Goal: Transaction & Acquisition: Book appointment/travel/reservation

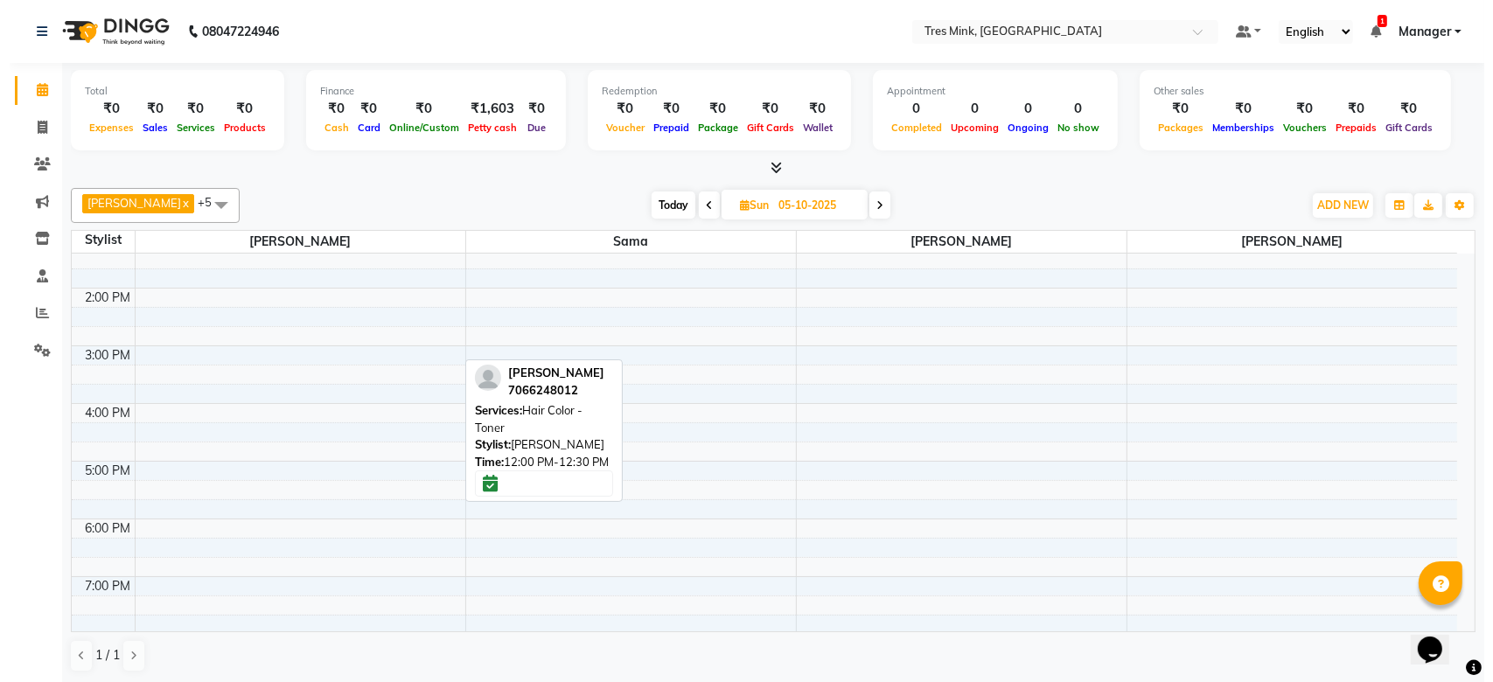
scroll to position [312, 0]
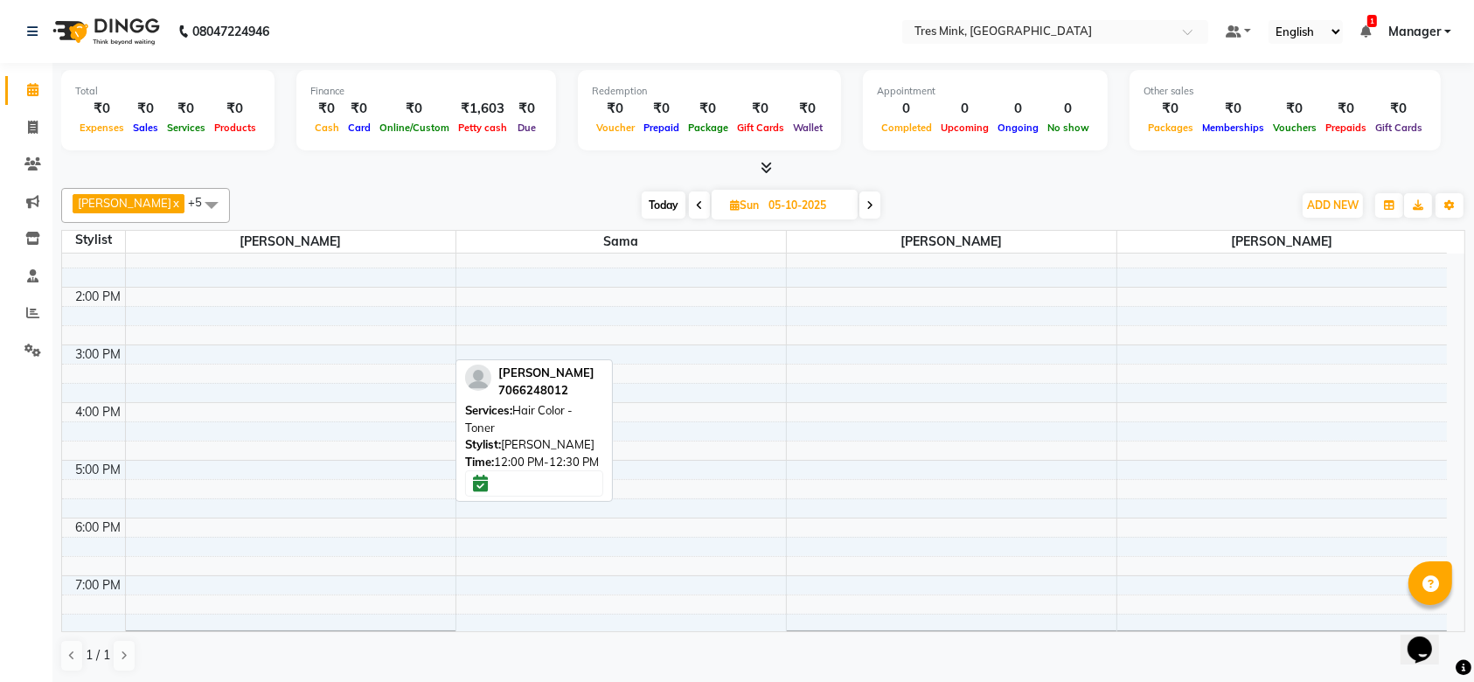
click at [897, 410] on div "8:00 AM 9:00 AM 10:00 AM 11:00 AM 12:00 PM 1:00 PM 2:00 PM 3:00 PM 4:00 PM 5:00…" at bounding box center [754, 315] width 1385 height 749
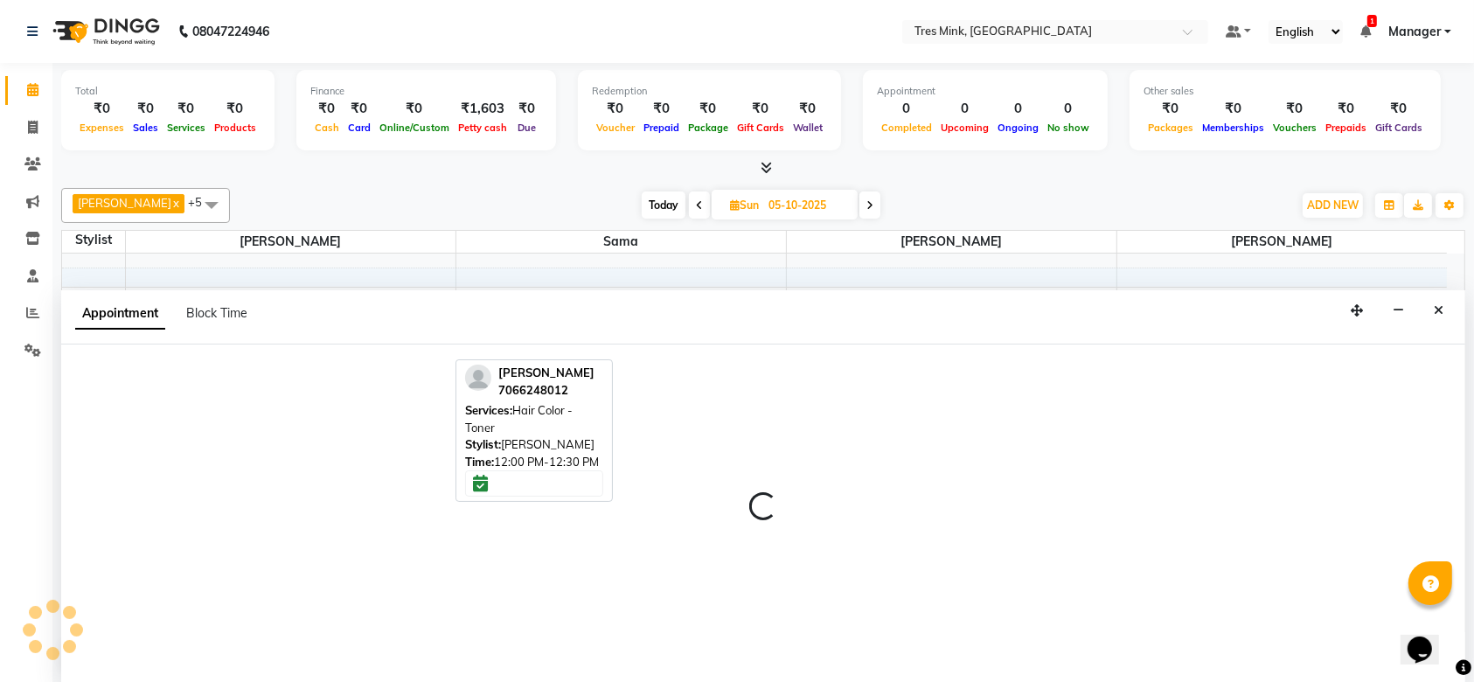
select select "88454"
select select "960"
select select "tentative"
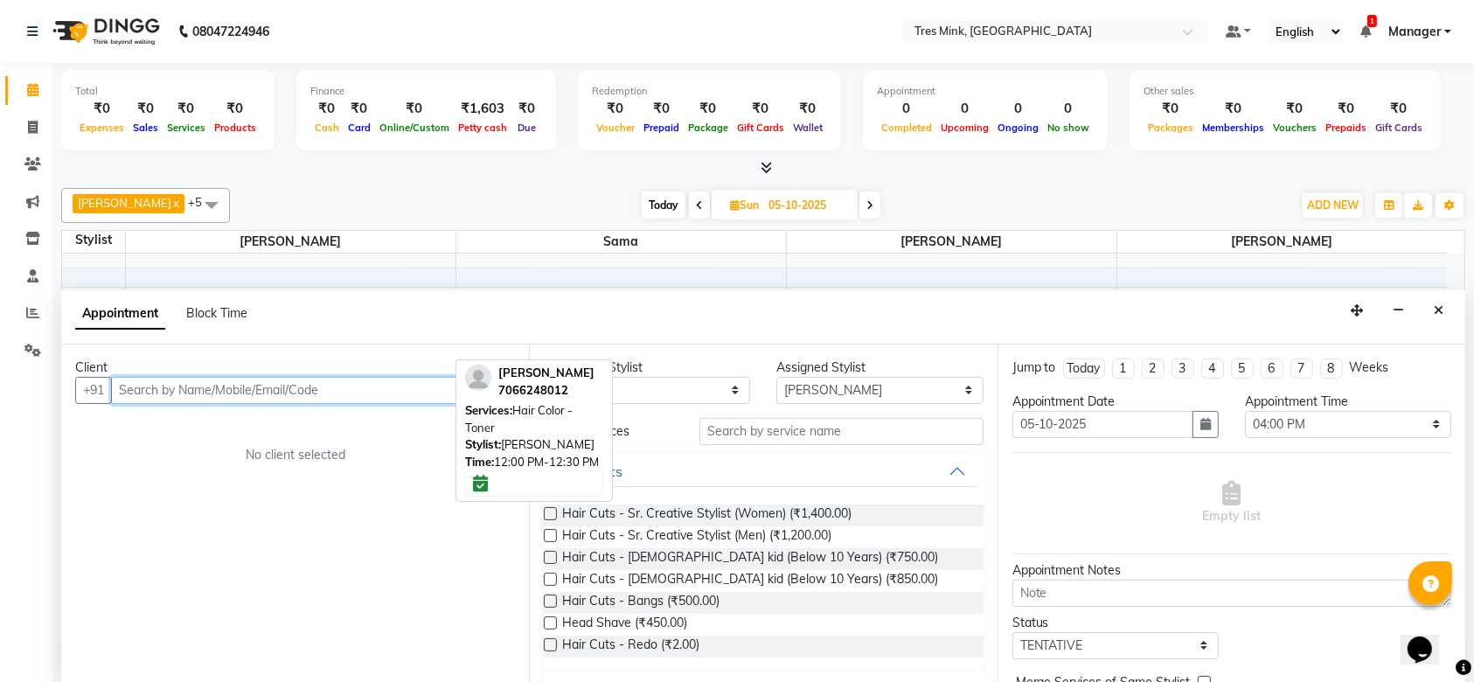
click at [396, 391] on input "text" at bounding box center [313, 390] width 404 height 27
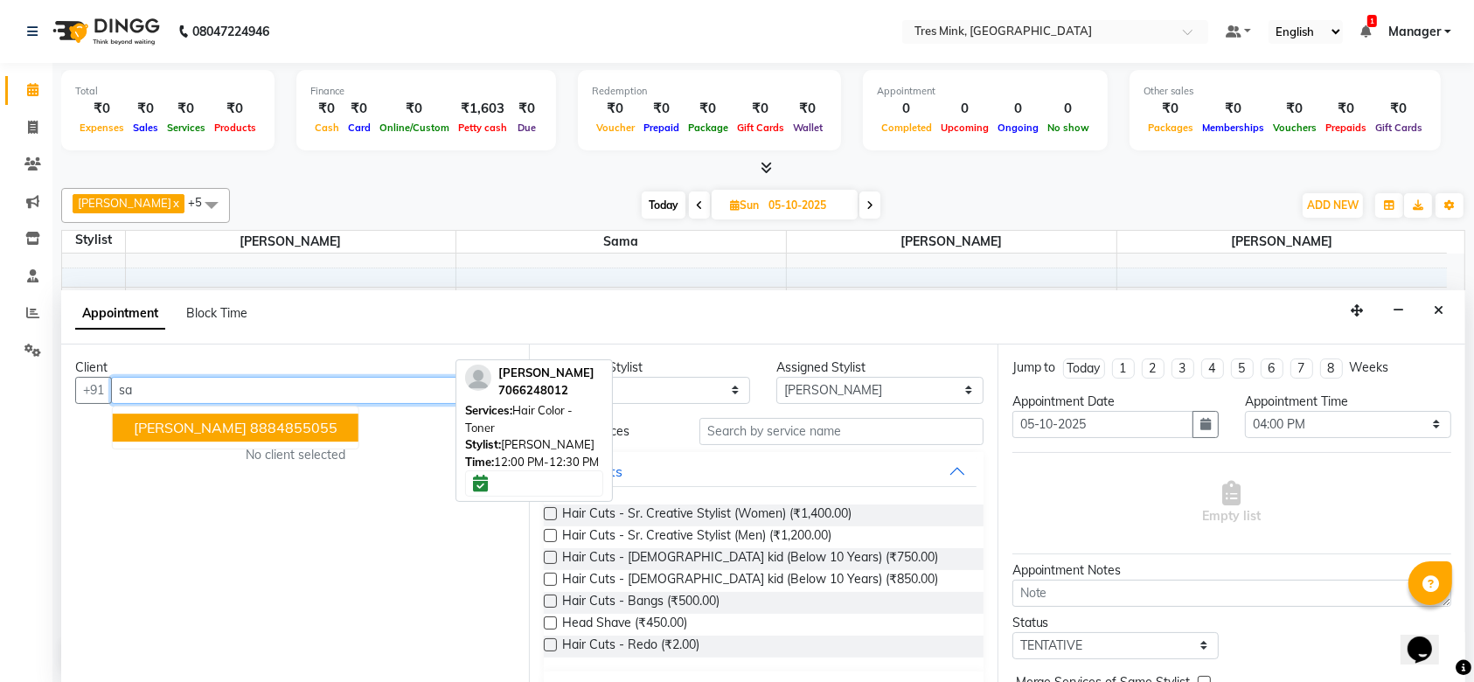
type input "s"
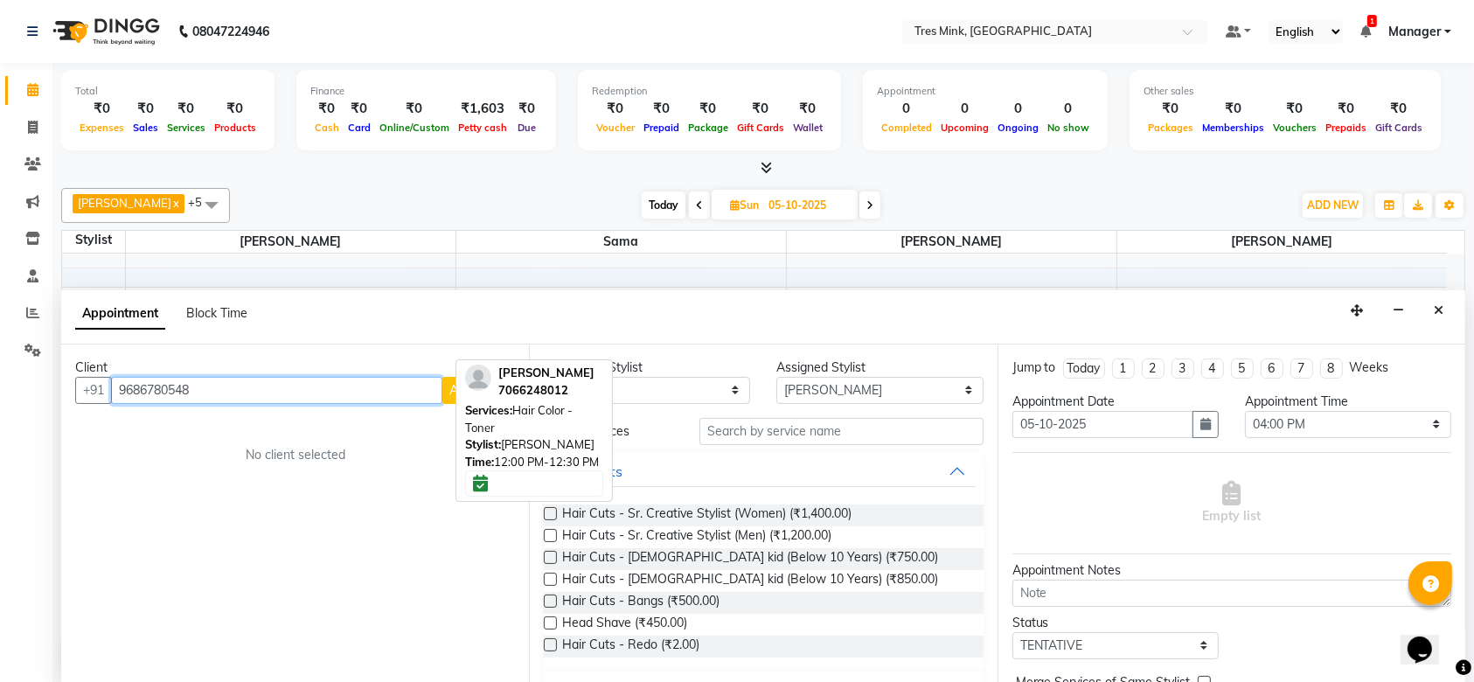
type input "9686780548"
drag, startPoint x: 390, startPoint y: 512, endPoint x: 443, endPoint y: 389, distance: 133.6
click at [443, 389] on div "Client [PHONE_NUMBER] Add Client No client selected" at bounding box center [295, 514] width 468 height 339
click at [443, 389] on button "Add Client" at bounding box center [479, 390] width 73 height 27
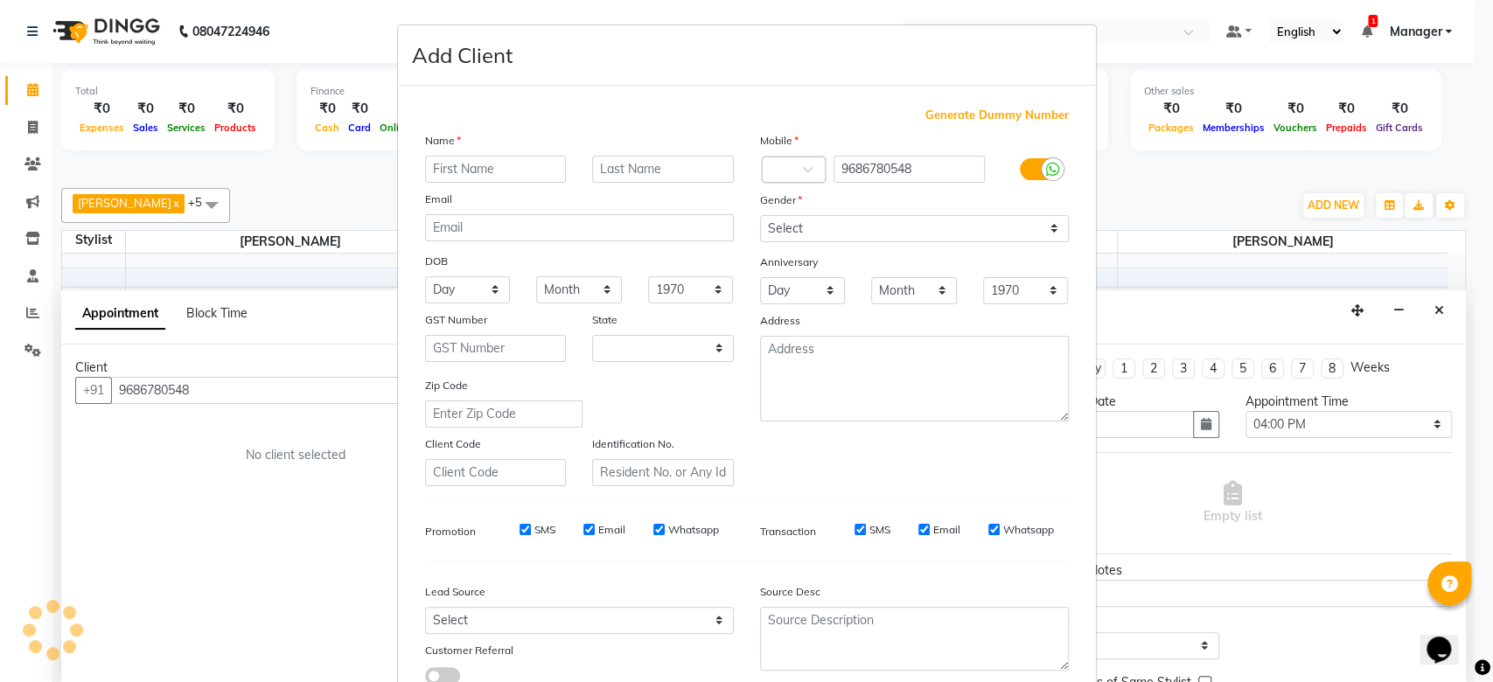
select select "22"
click at [503, 157] on input "text" at bounding box center [496, 169] width 142 height 27
click at [427, 171] on input "sampeeta" at bounding box center [496, 169] width 142 height 27
type input "Sampeeta"
click at [659, 171] on input "text" at bounding box center [663, 169] width 142 height 27
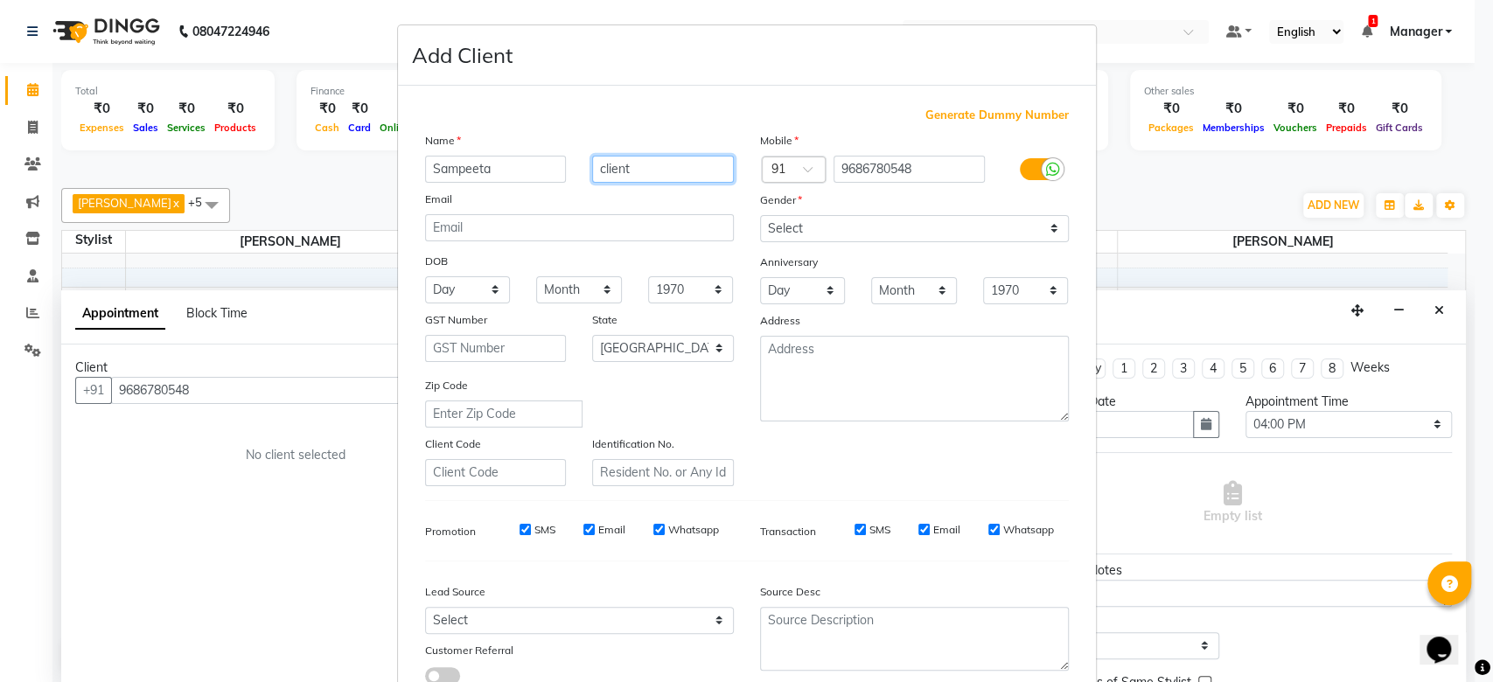
type input "client"
click at [833, 218] on select "Select [DEMOGRAPHIC_DATA] [DEMOGRAPHIC_DATA] Other Prefer Not To Say" at bounding box center [914, 228] width 309 height 27
select select "[DEMOGRAPHIC_DATA]"
click at [760, 215] on select "Select [DEMOGRAPHIC_DATA] [DEMOGRAPHIC_DATA] Other Prefer Not To Say" at bounding box center [914, 228] width 309 height 27
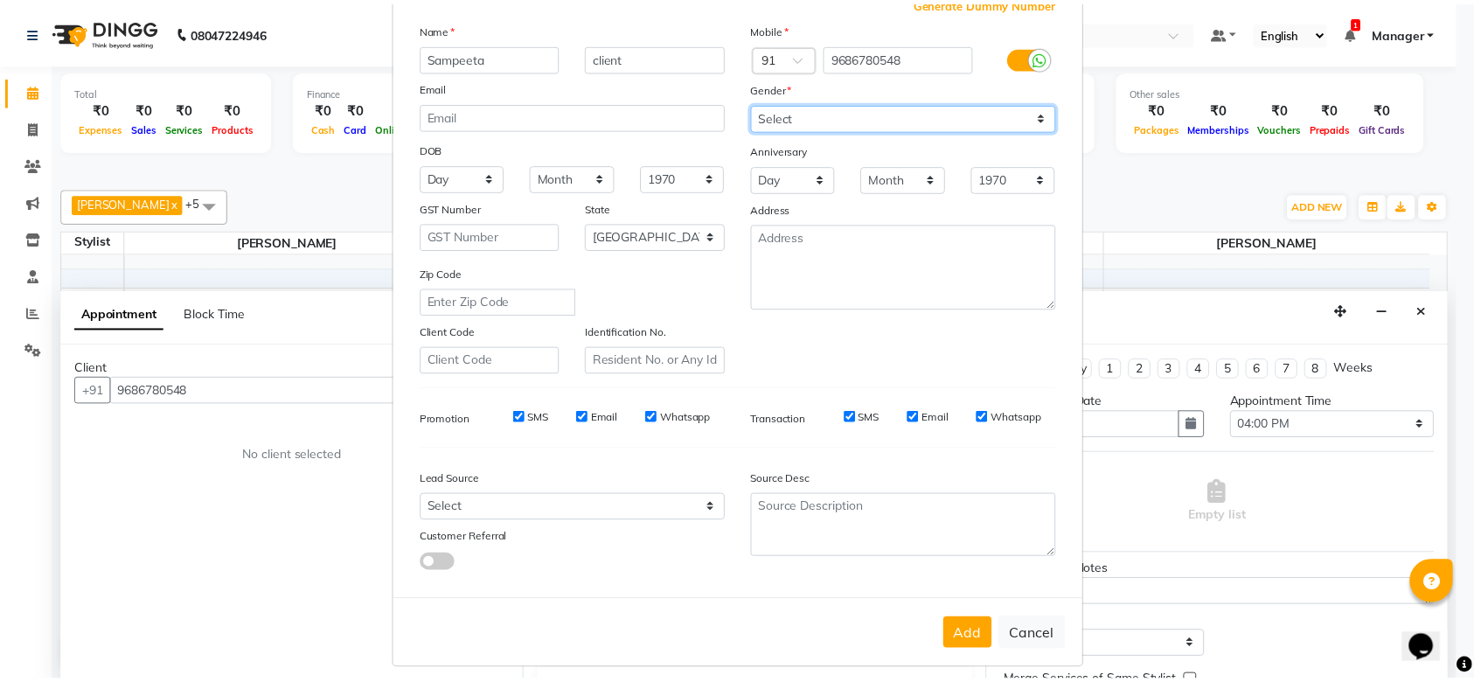
scroll to position [121, 0]
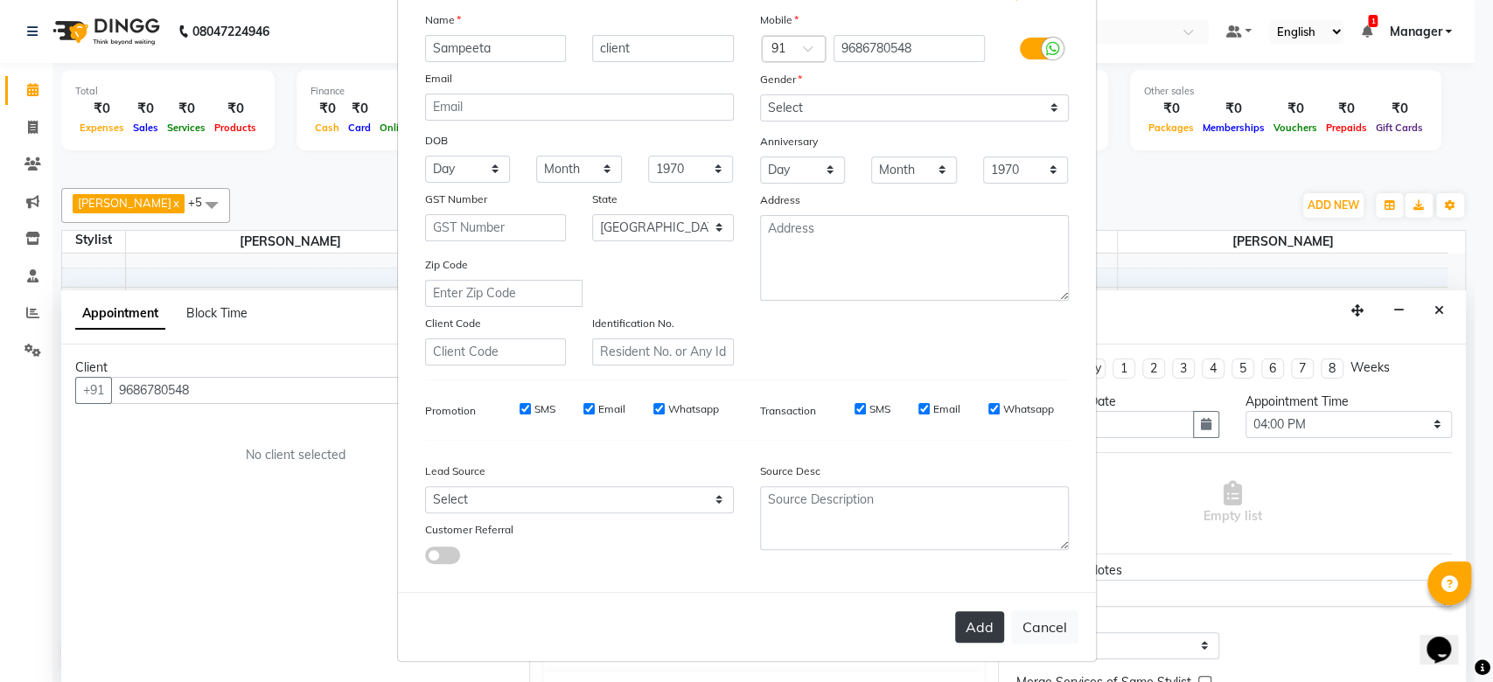
click at [973, 638] on button "Add" at bounding box center [979, 626] width 49 height 31
select select
select select "null"
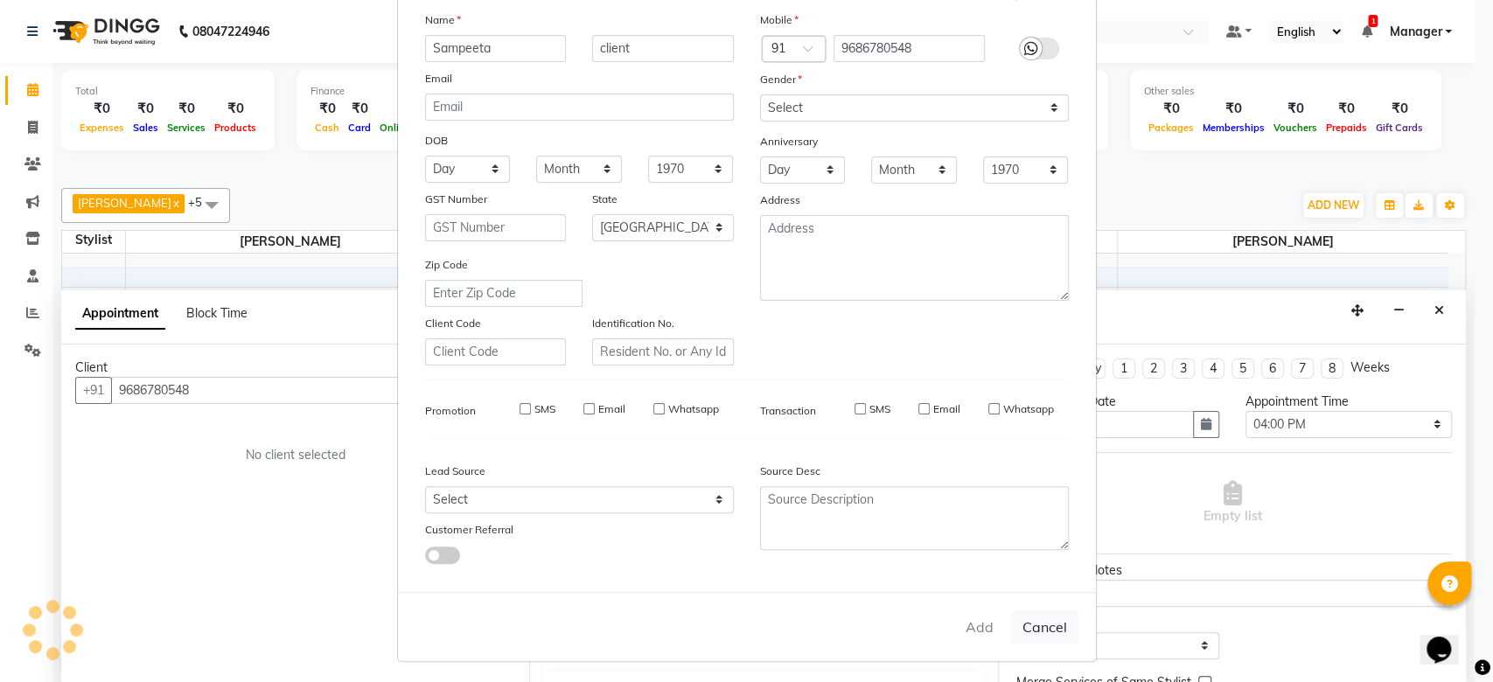
select select
checkbox input "false"
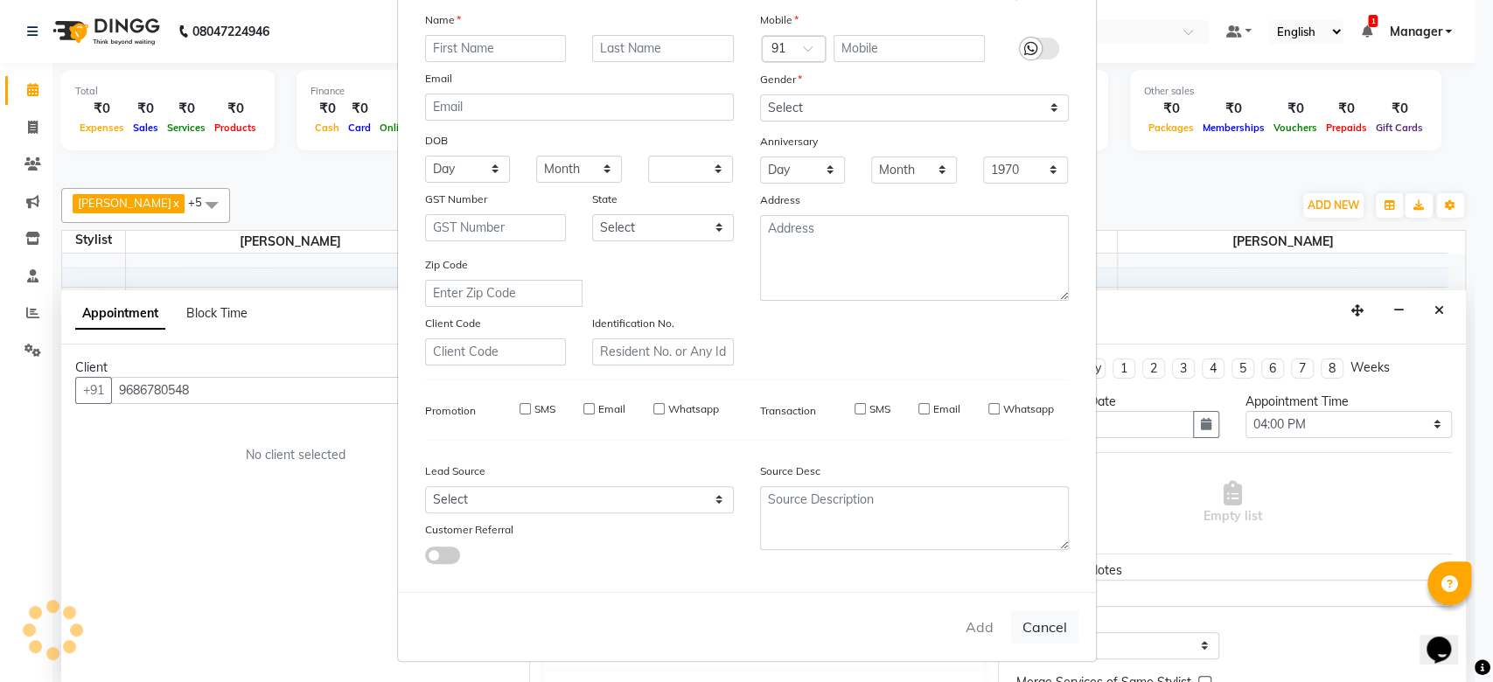
checkbox input "false"
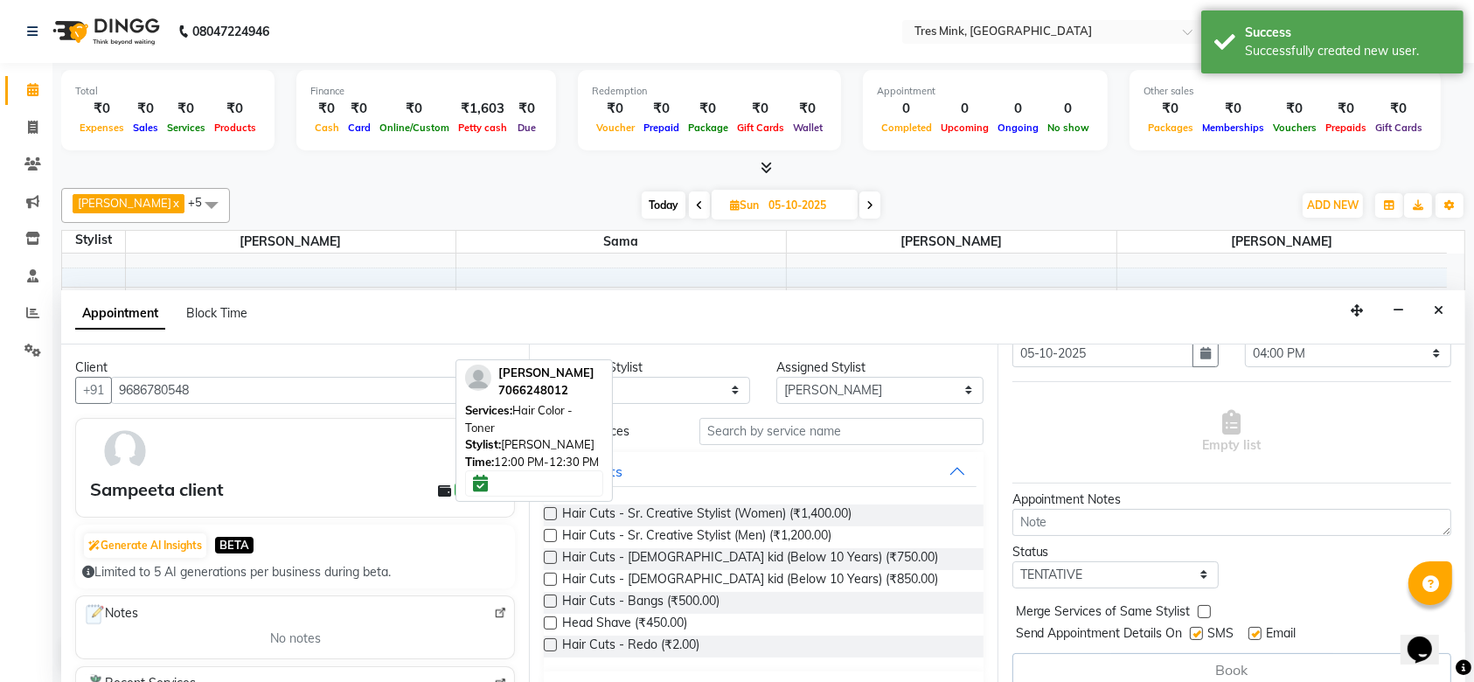
scroll to position [86, 0]
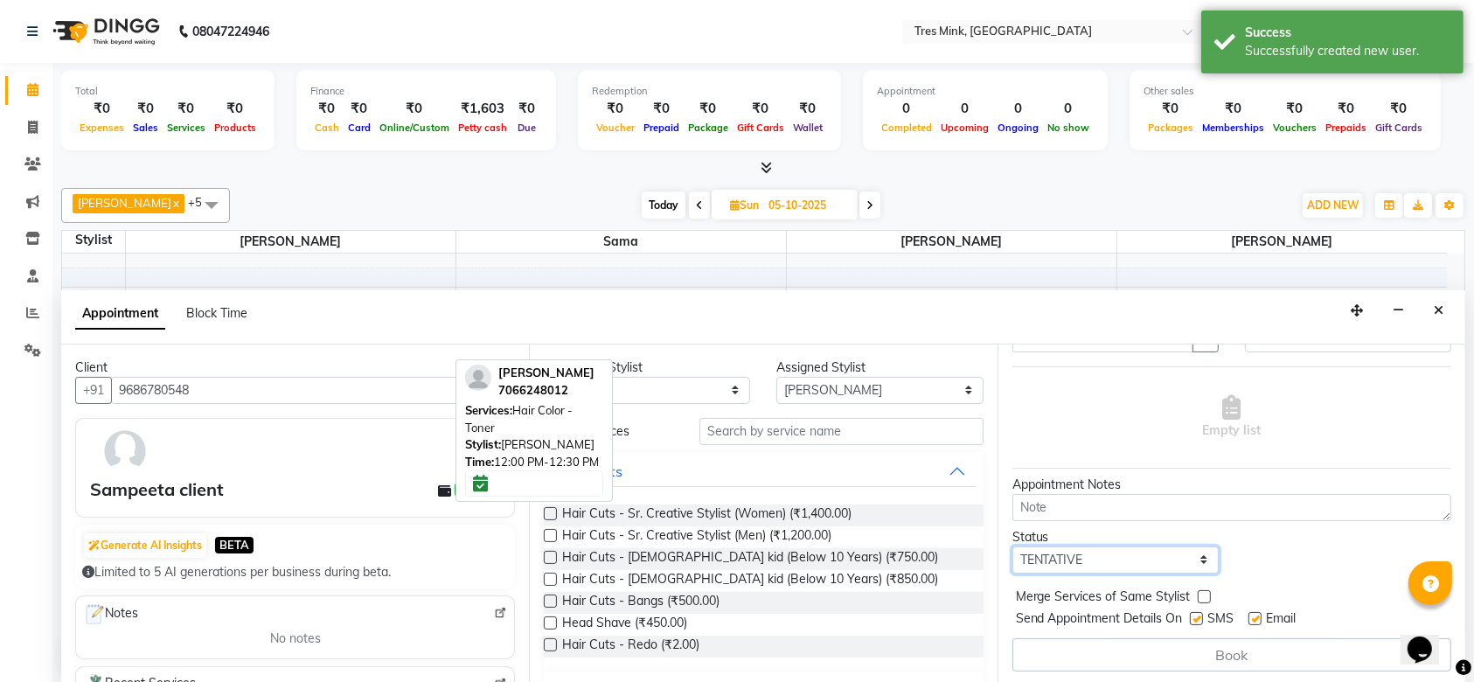
click at [1197, 559] on select "Select TENTATIVE CONFIRM UPCOMING" at bounding box center [1116, 560] width 206 height 27
select select "confirm booking"
click at [1013, 547] on select "Select TENTATIVE CONFIRM UPCOMING" at bounding box center [1116, 560] width 206 height 27
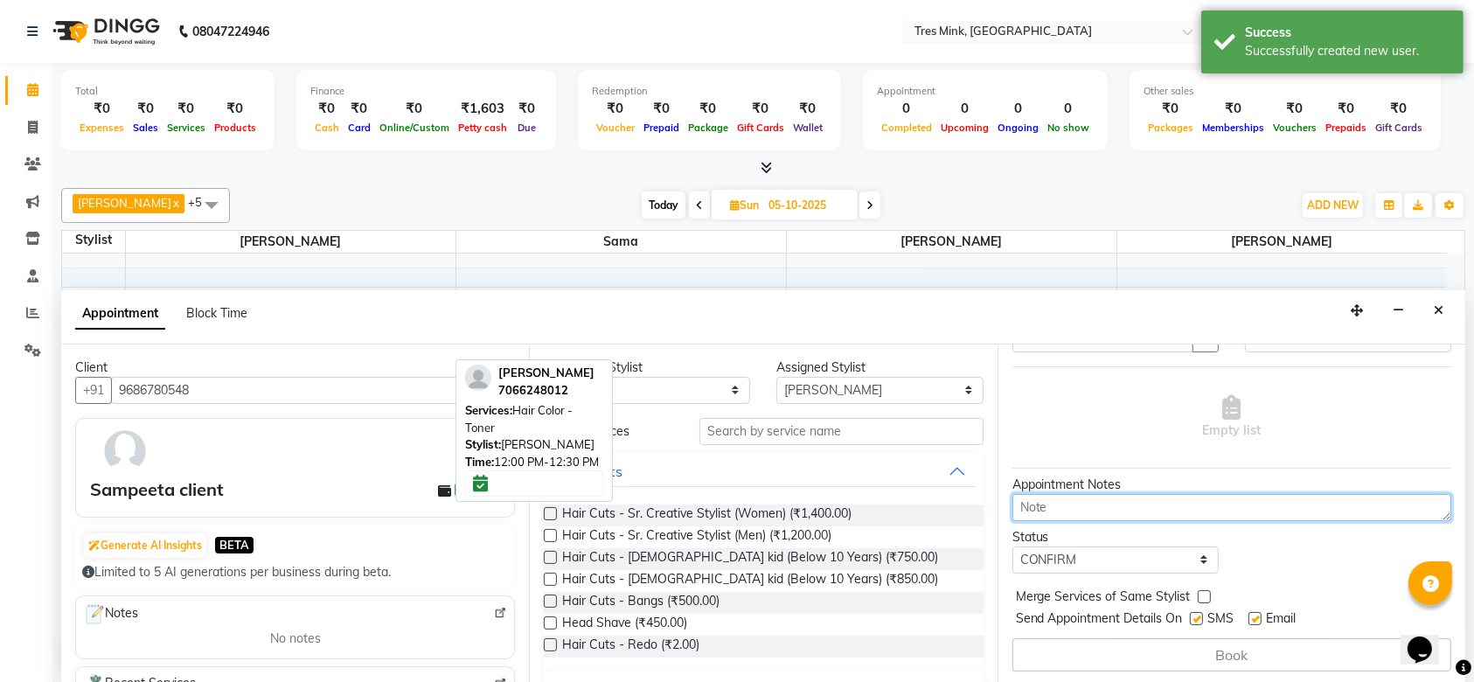
click at [1166, 509] on textarea at bounding box center [1232, 507] width 439 height 27
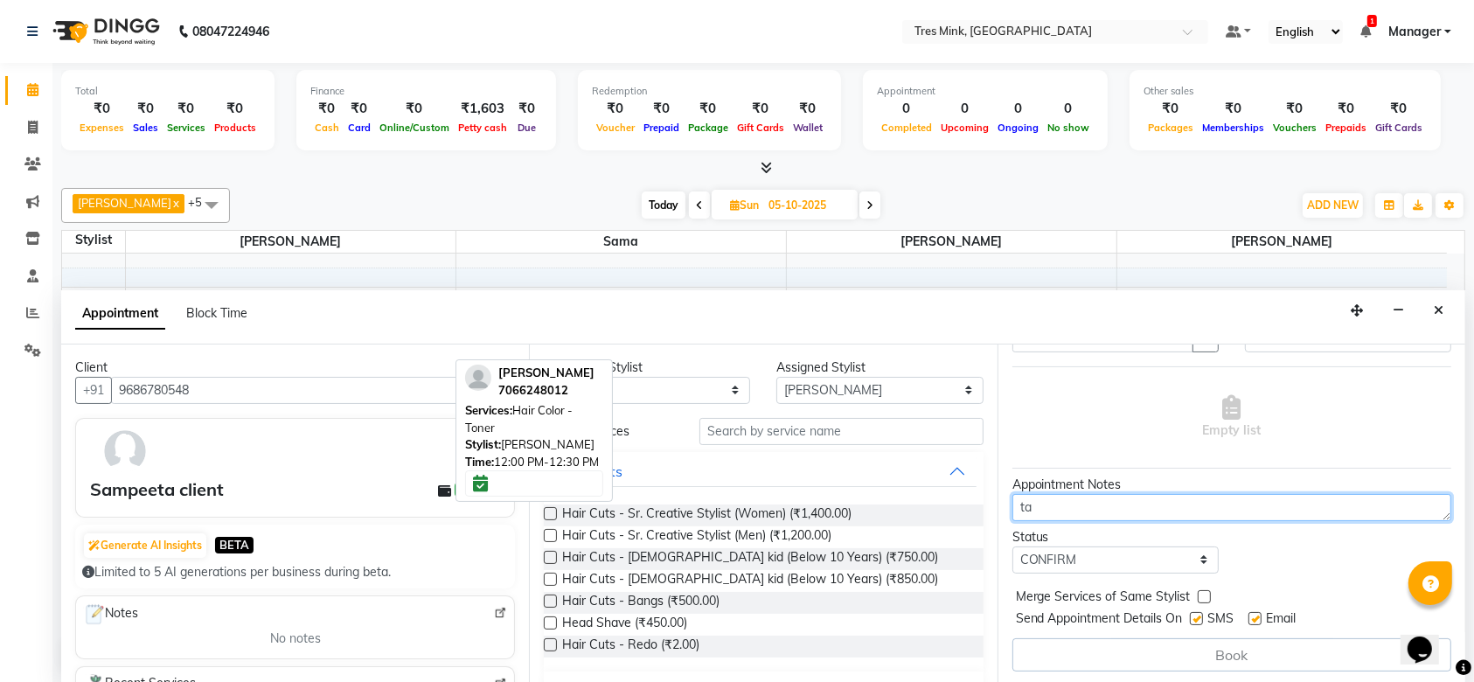
type textarea "t"
type textarea "app. taken by [PERSON_NAME]"
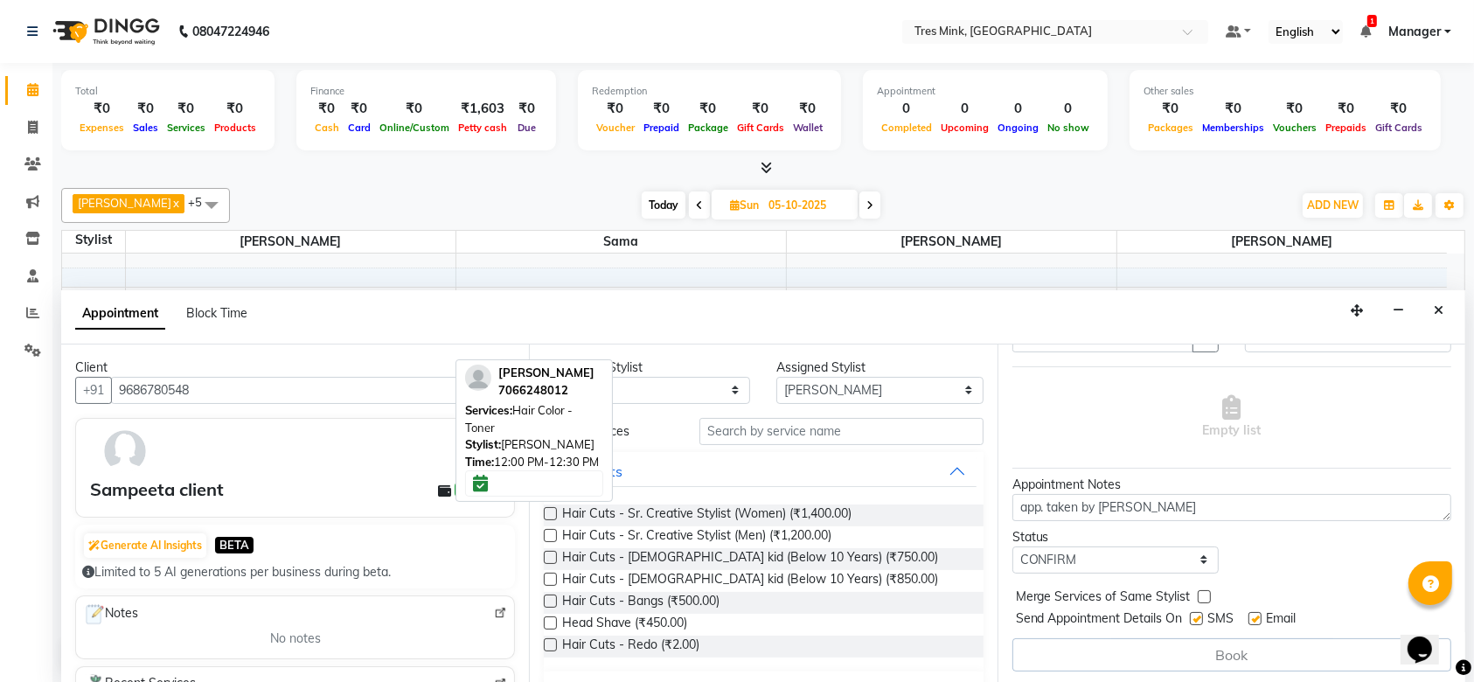
click at [1221, 641] on div "Book" at bounding box center [1232, 654] width 439 height 33
click at [1199, 559] on select "Select TENTATIVE CONFIRM UPCOMING" at bounding box center [1116, 560] width 206 height 27
click at [1013, 547] on select "Select TENTATIVE CONFIRM UPCOMING" at bounding box center [1116, 560] width 206 height 27
click at [1202, 598] on label at bounding box center [1204, 596] width 13 height 13
click at [1202, 598] on input "checkbox" at bounding box center [1203, 598] width 11 height 11
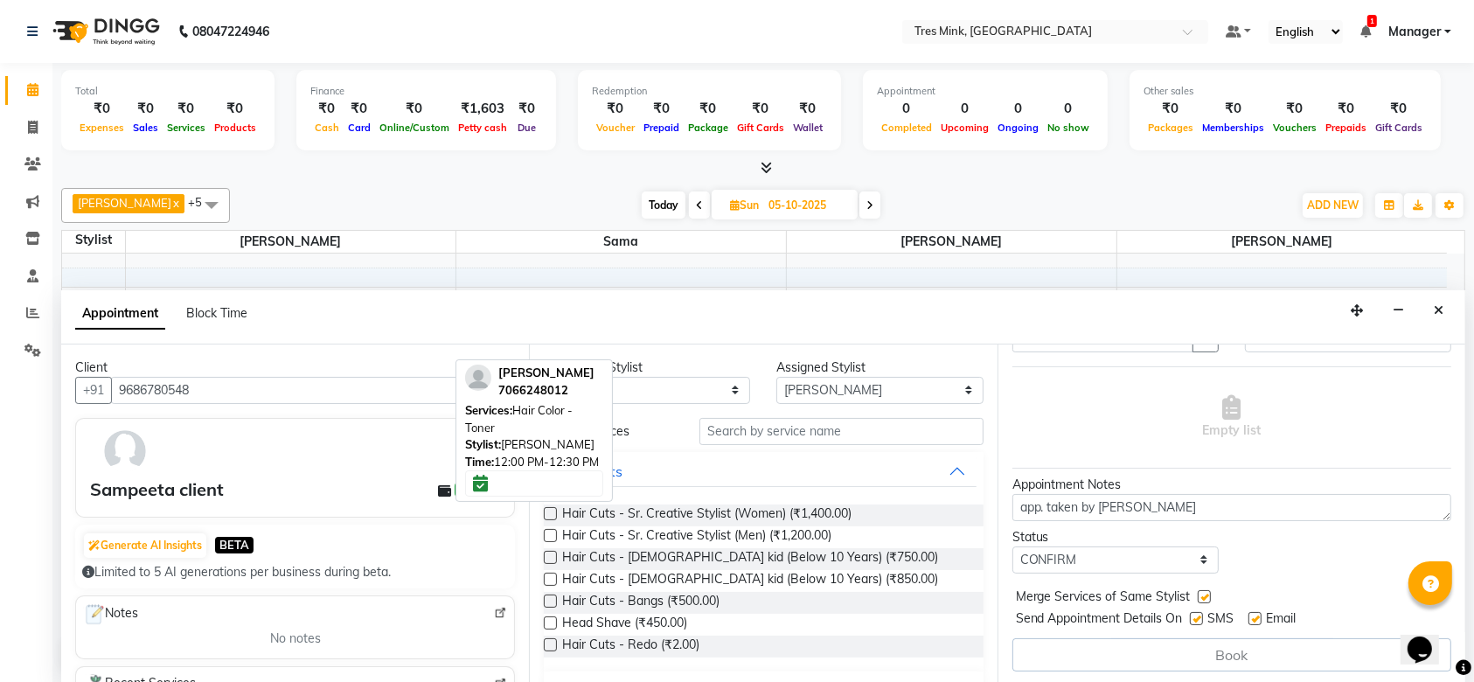
click at [1202, 598] on label at bounding box center [1204, 596] width 13 height 13
click at [1202, 598] on input "checkbox" at bounding box center [1203, 598] width 11 height 11
click at [1202, 598] on label at bounding box center [1204, 596] width 13 height 13
click at [1202, 598] on input "checkbox" at bounding box center [1203, 598] width 11 height 11
checkbox input "true"
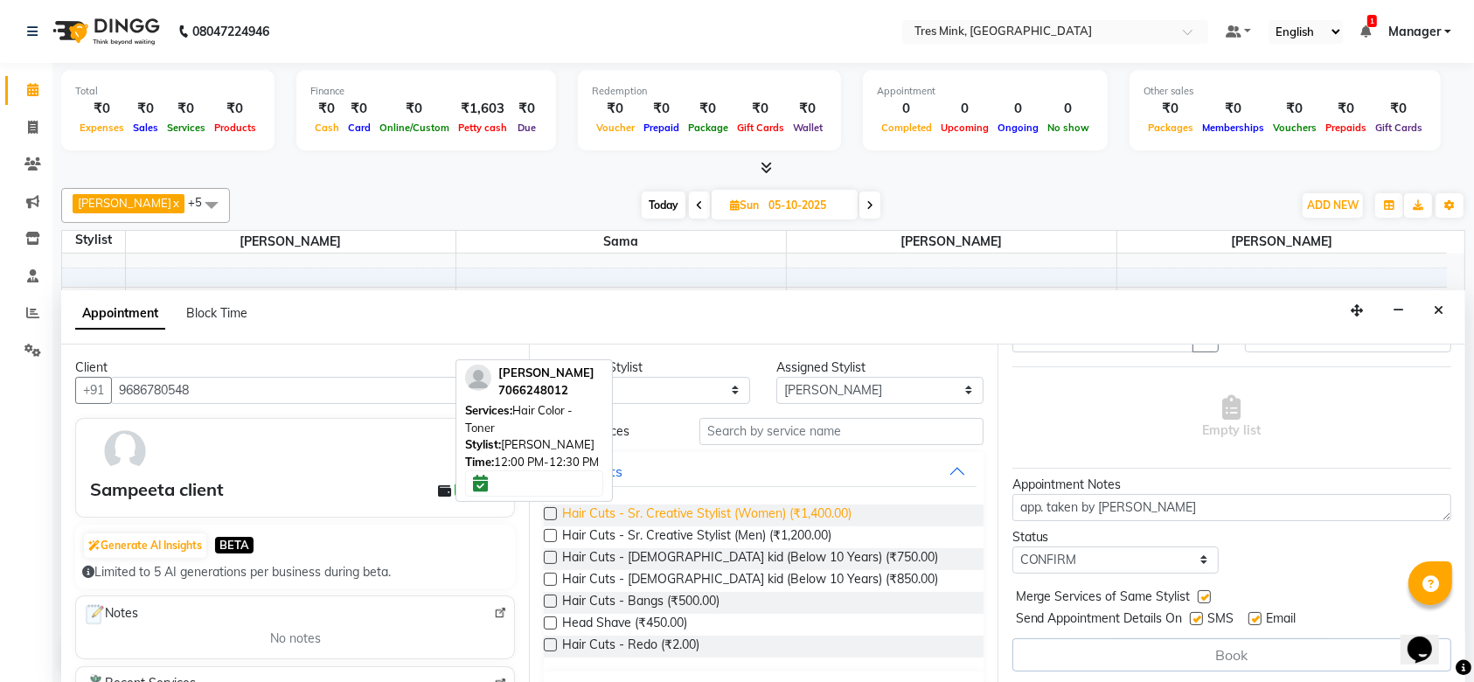
click at [754, 509] on span "Hair Cuts - Sr. Creative Stylist (Women) (₹1,400.00)" at bounding box center [706, 516] width 289 height 22
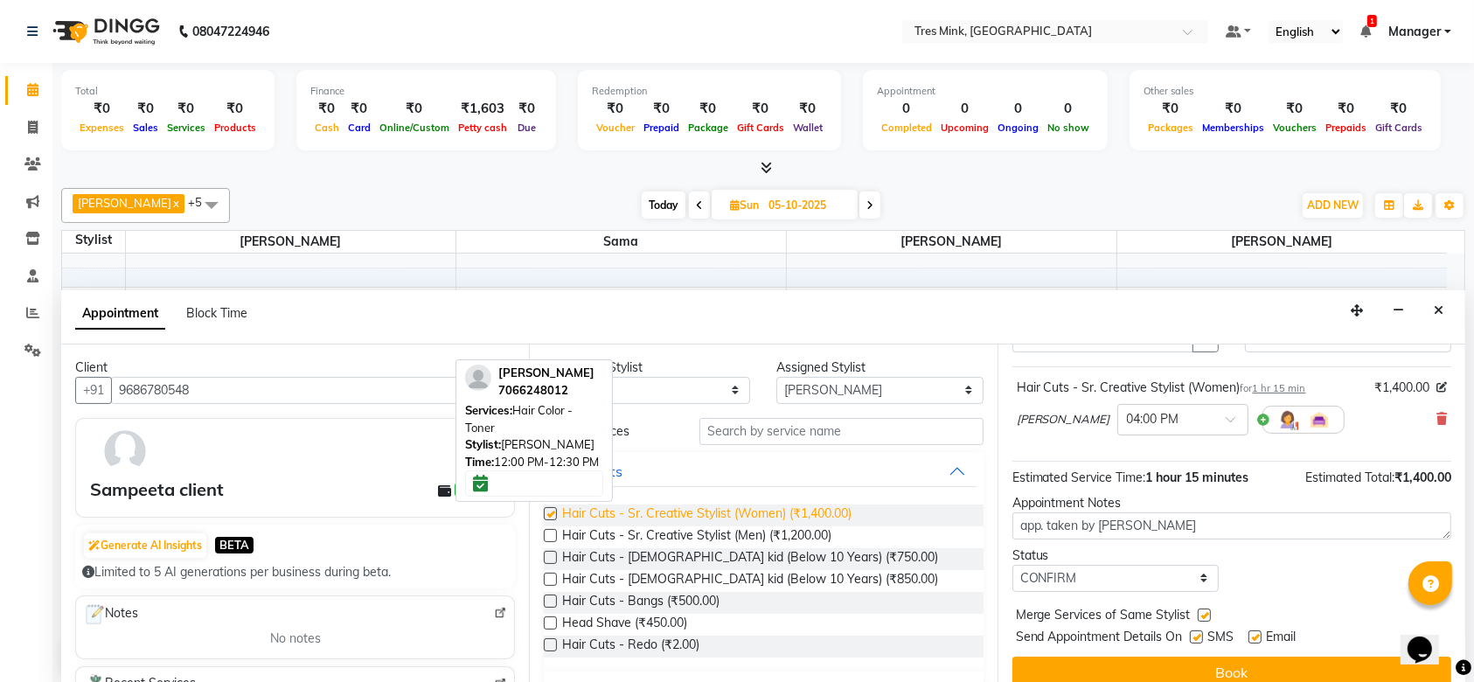
checkbox input "false"
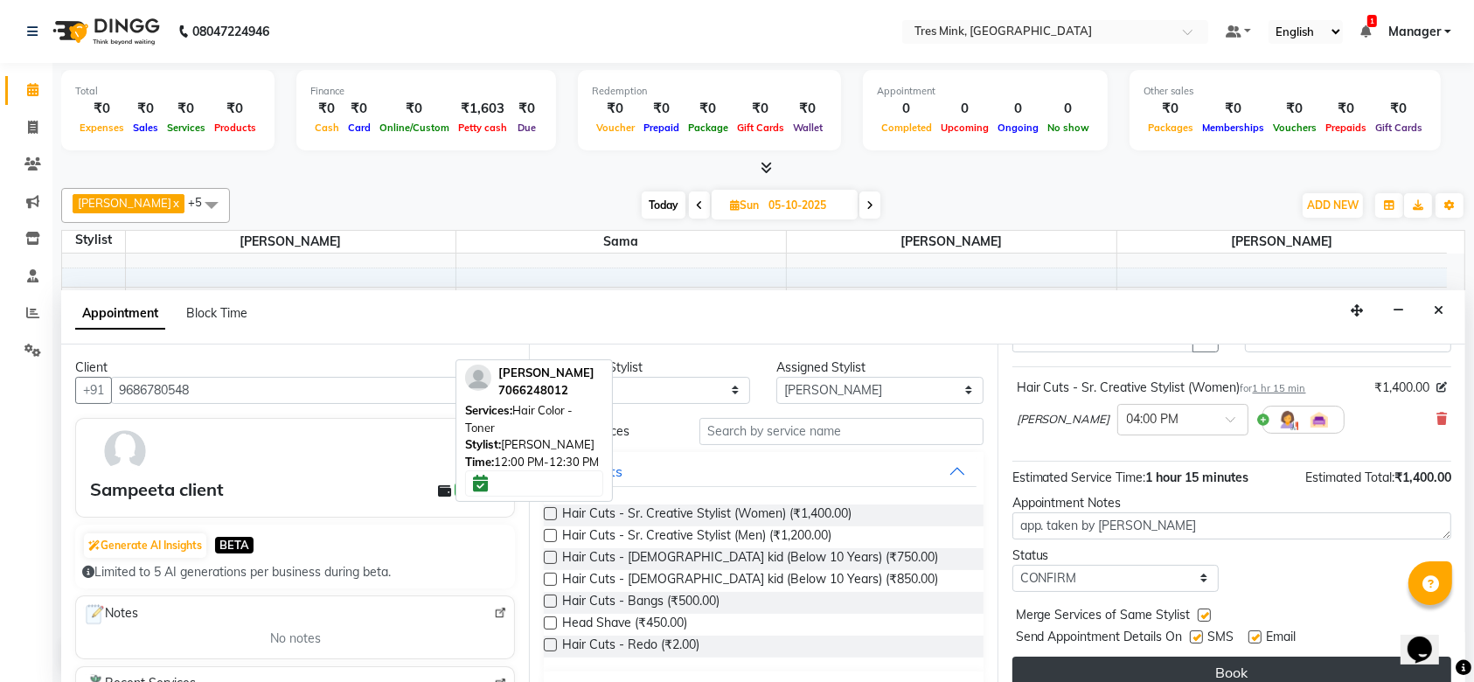
click at [1182, 663] on button "Book" at bounding box center [1232, 672] width 439 height 31
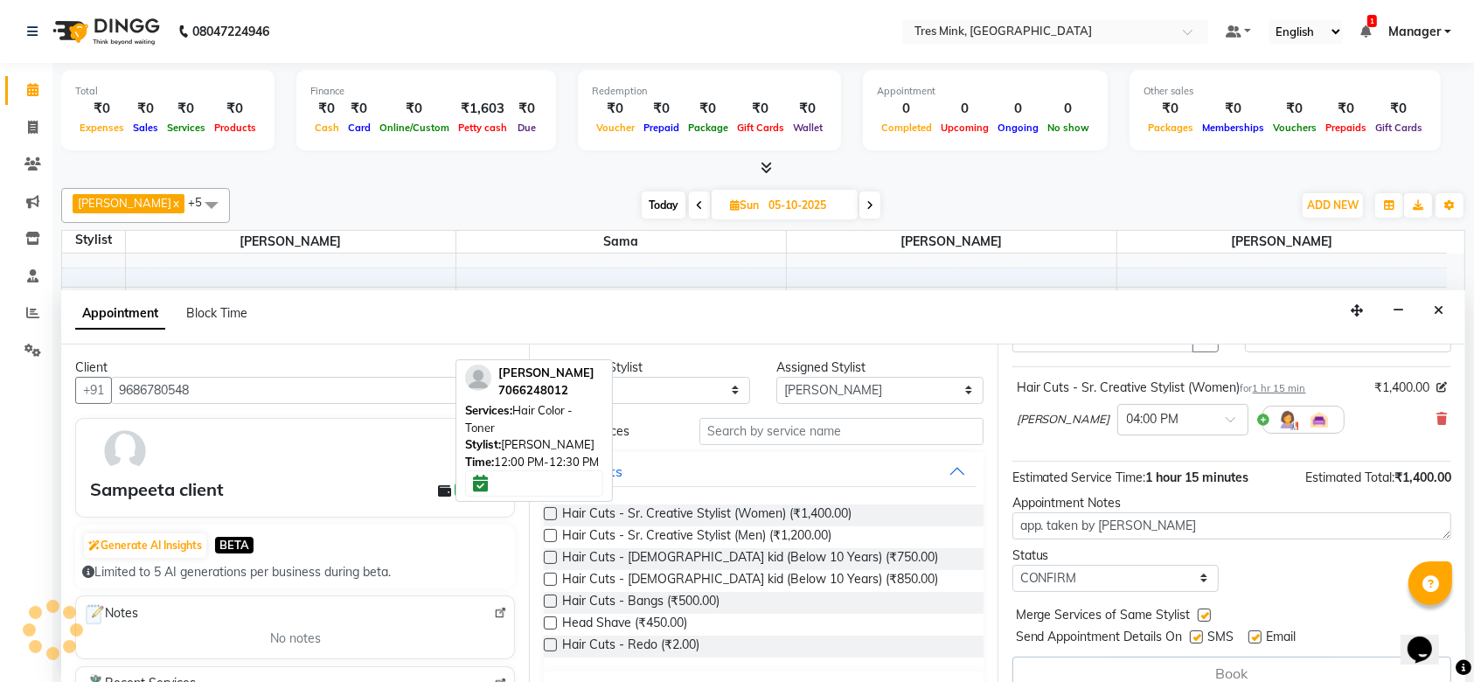
scroll to position [0, 0]
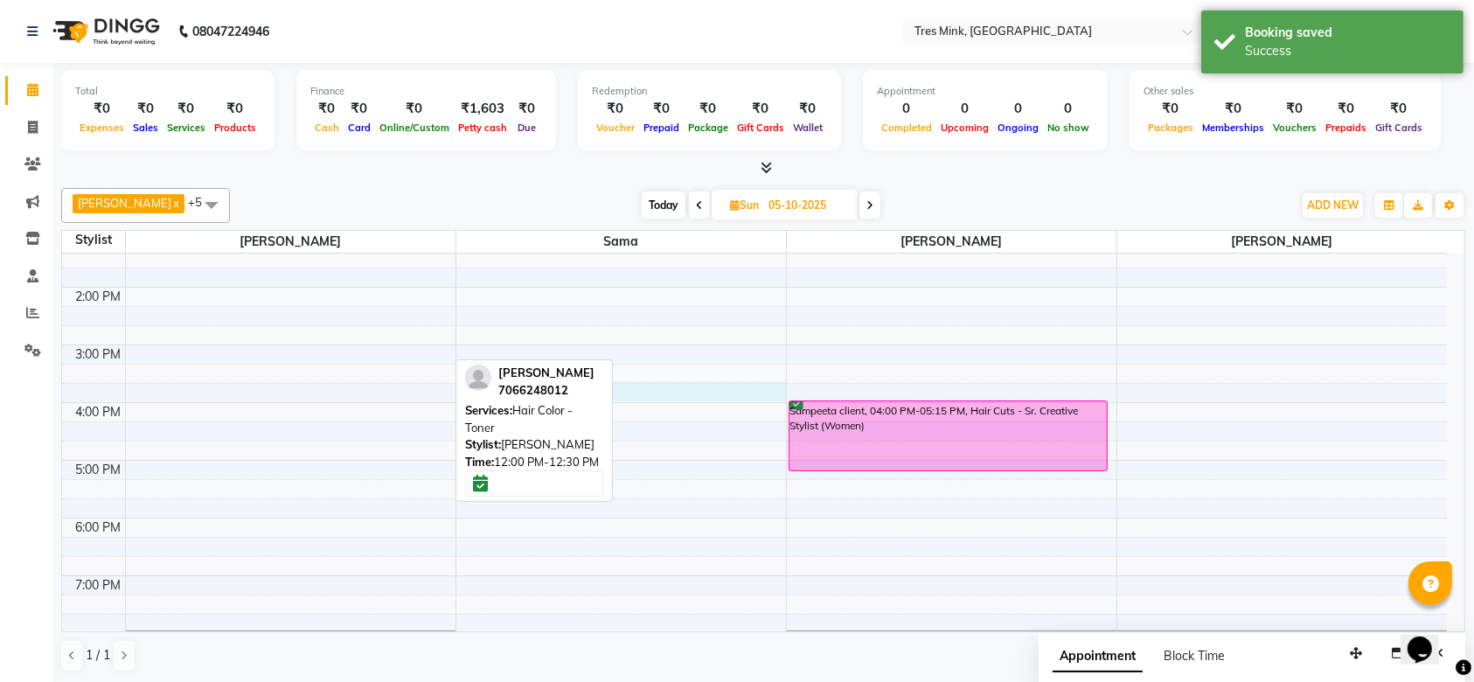
click at [616, 398] on div "8:00 AM 9:00 AM 10:00 AM 11:00 AM 12:00 PM 1:00 PM 2:00 PM 3:00 PM 4:00 PM 5:00…" at bounding box center [754, 315] width 1385 height 749
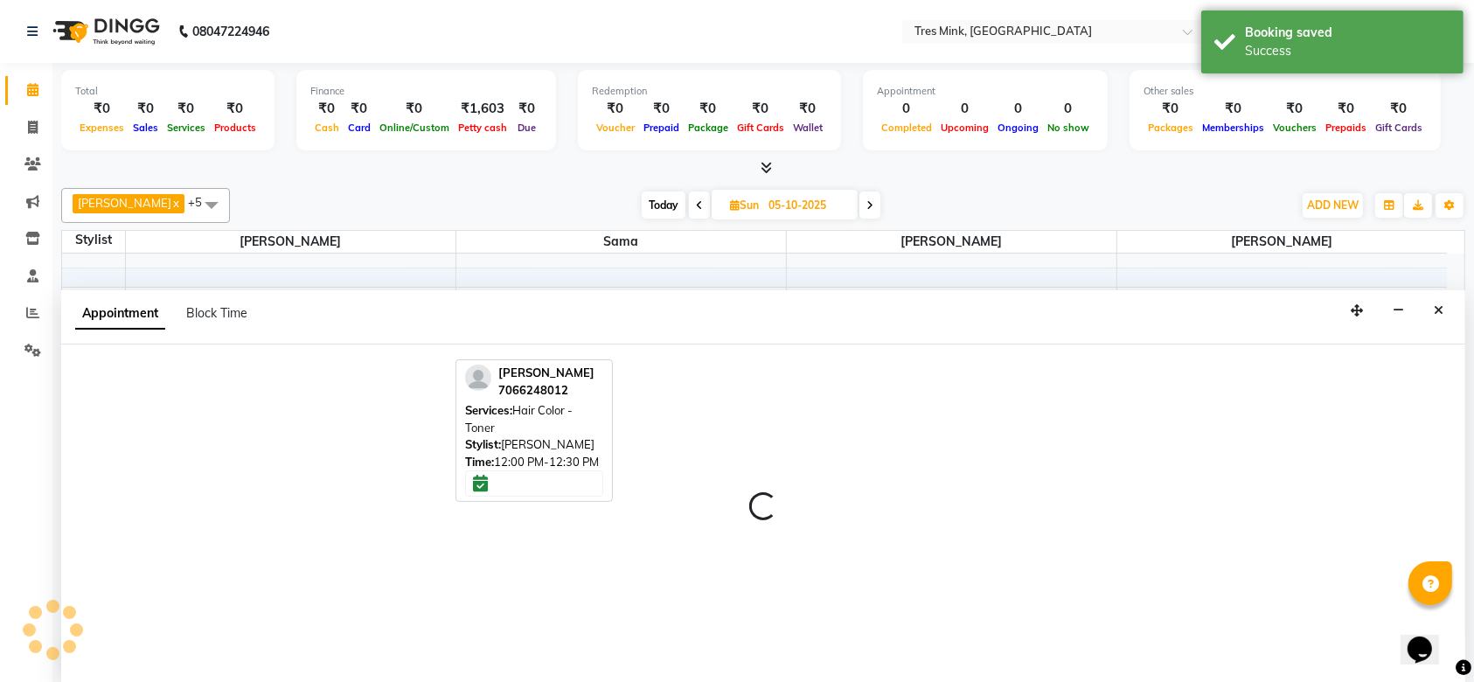
select select "88453"
select select "945"
select select "tentative"
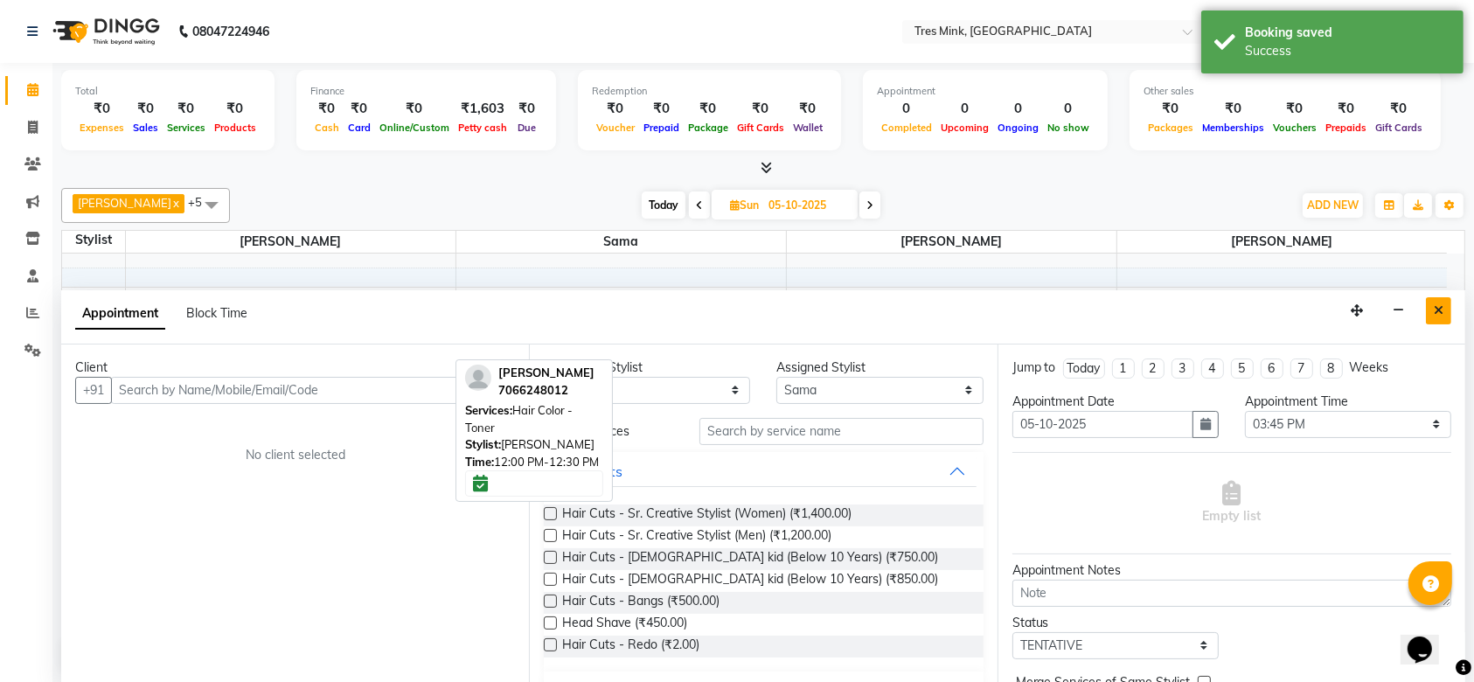
click at [1442, 307] on icon "Close" at bounding box center [1439, 310] width 10 height 12
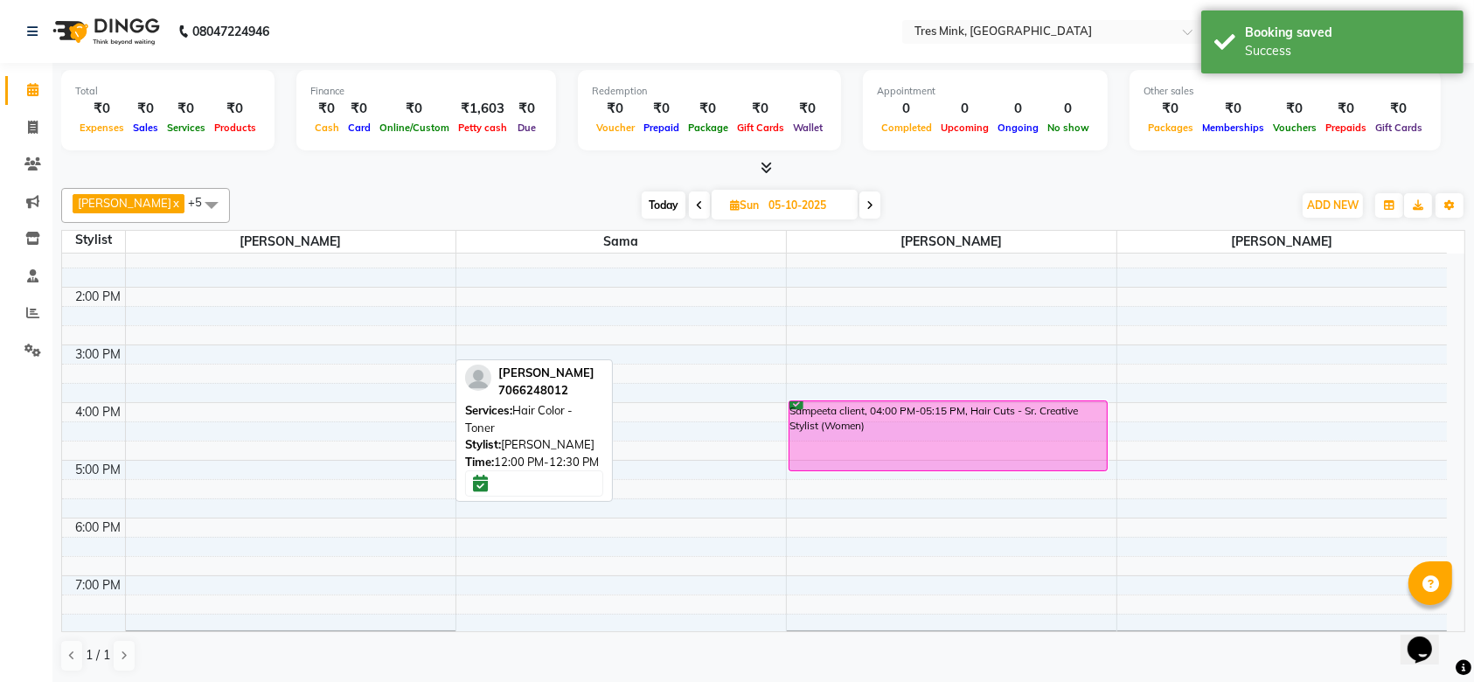
click at [696, 206] on icon at bounding box center [699, 205] width 7 height 10
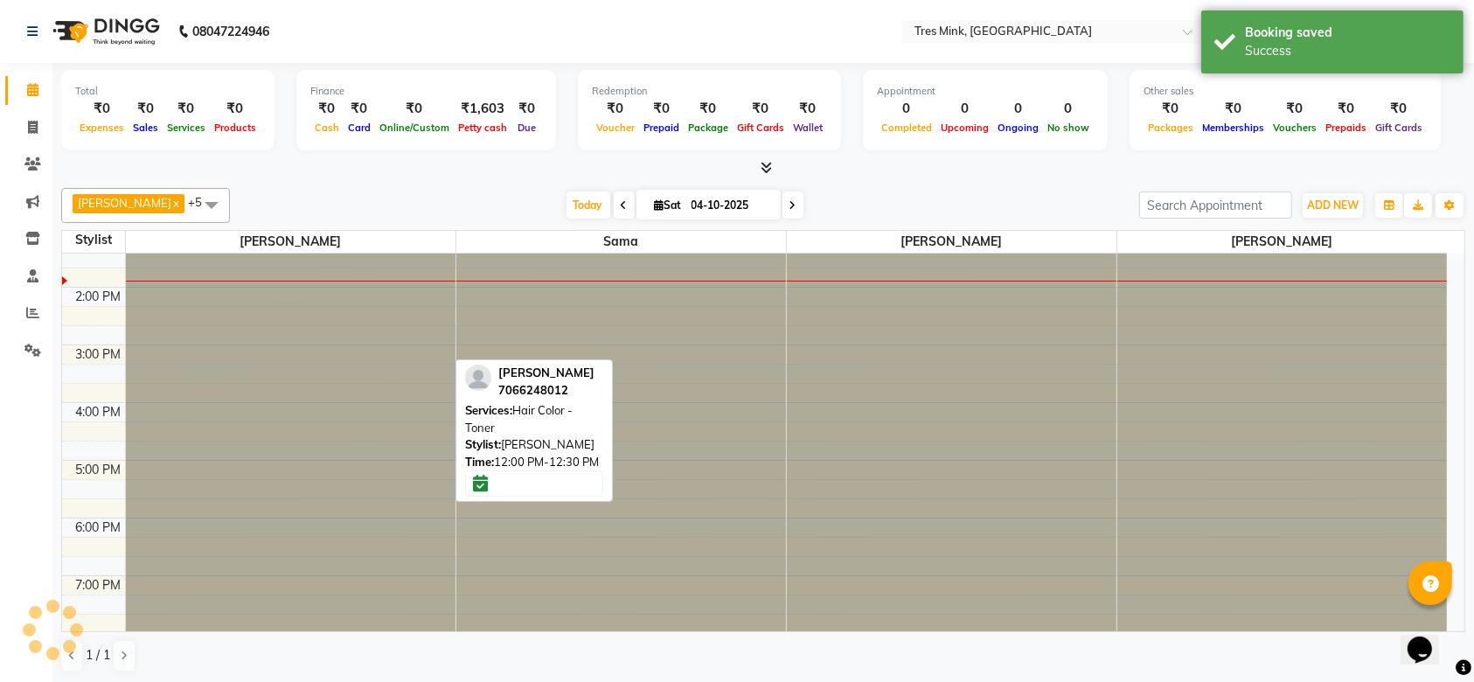
scroll to position [287, 0]
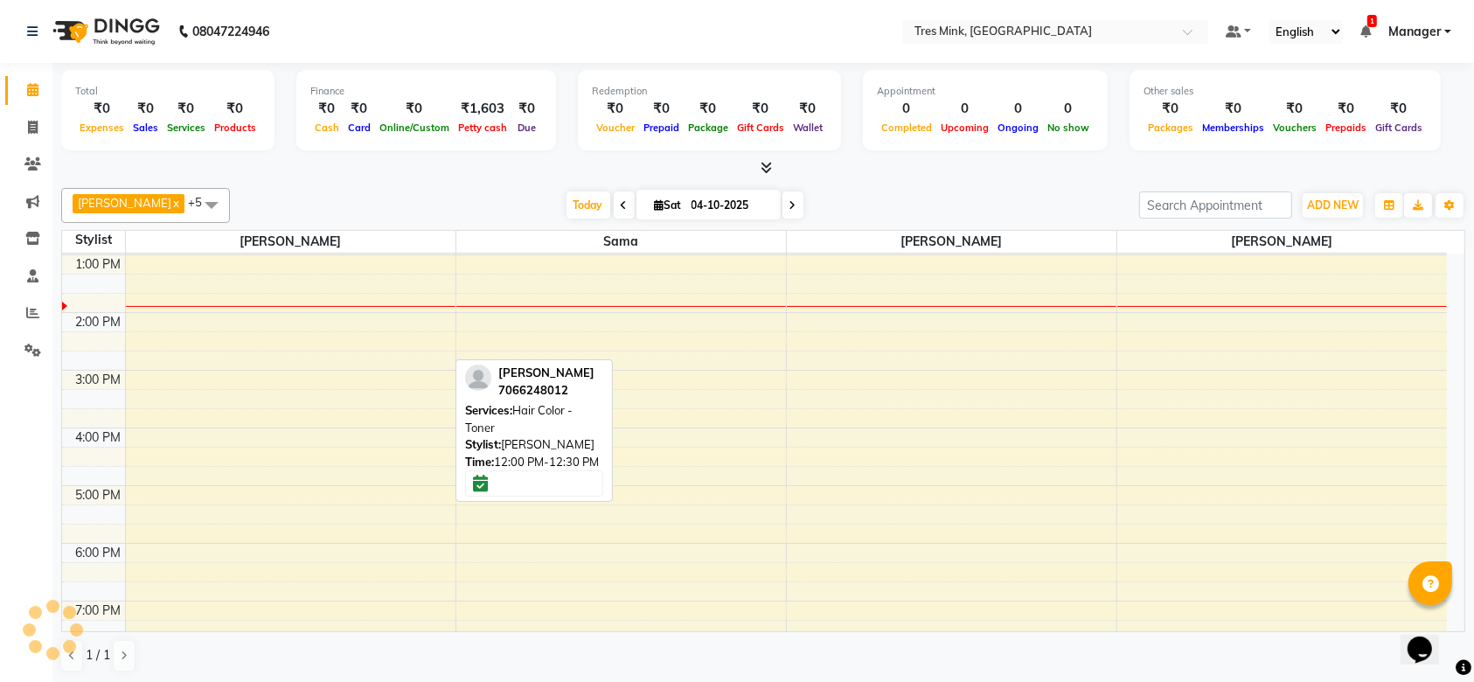
click at [762, 202] on span "[DATE]" at bounding box center [709, 205] width 144 height 30
click at [792, 201] on div "[DATE] [DATE]" at bounding box center [685, 205] width 892 height 26
click at [790, 207] on icon at bounding box center [793, 205] width 7 height 10
type input "05-10-2025"
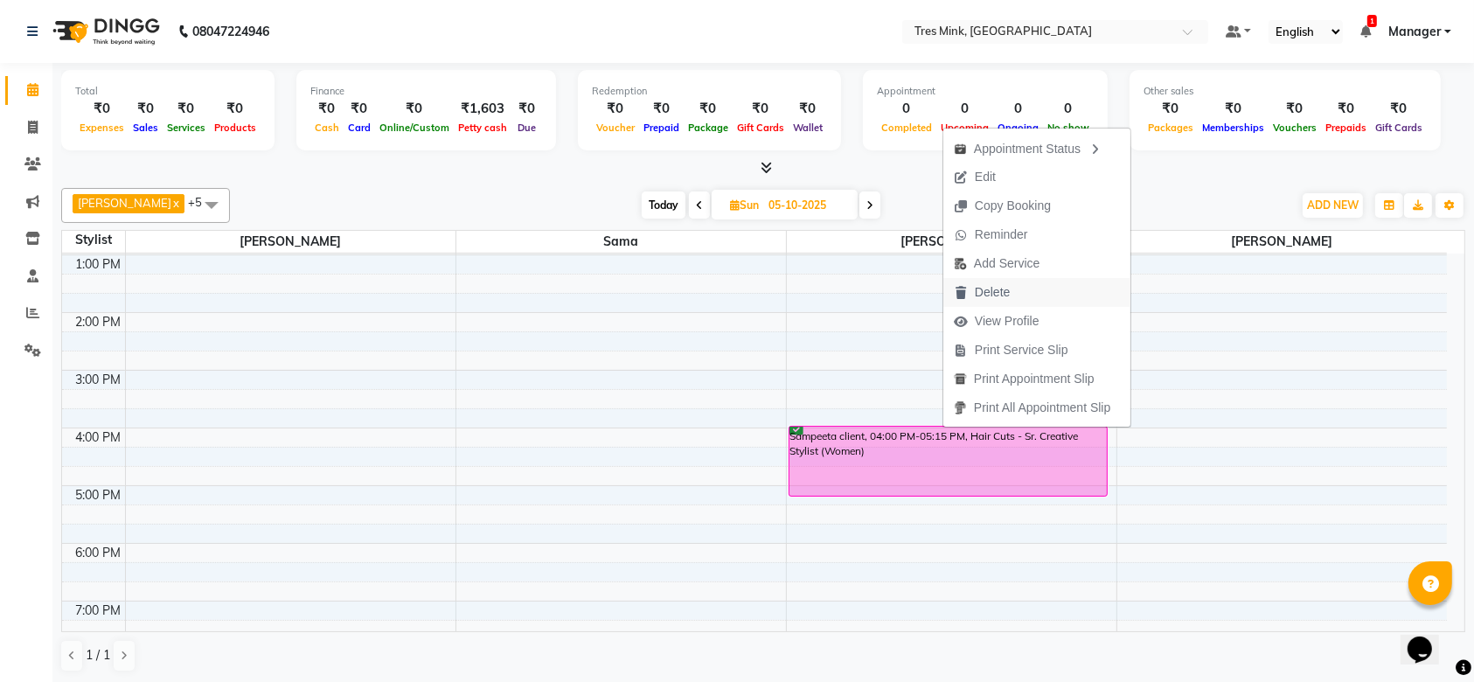
click at [1032, 282] on button "Delete" at bounding box center [1037, 292] width 187 height 29
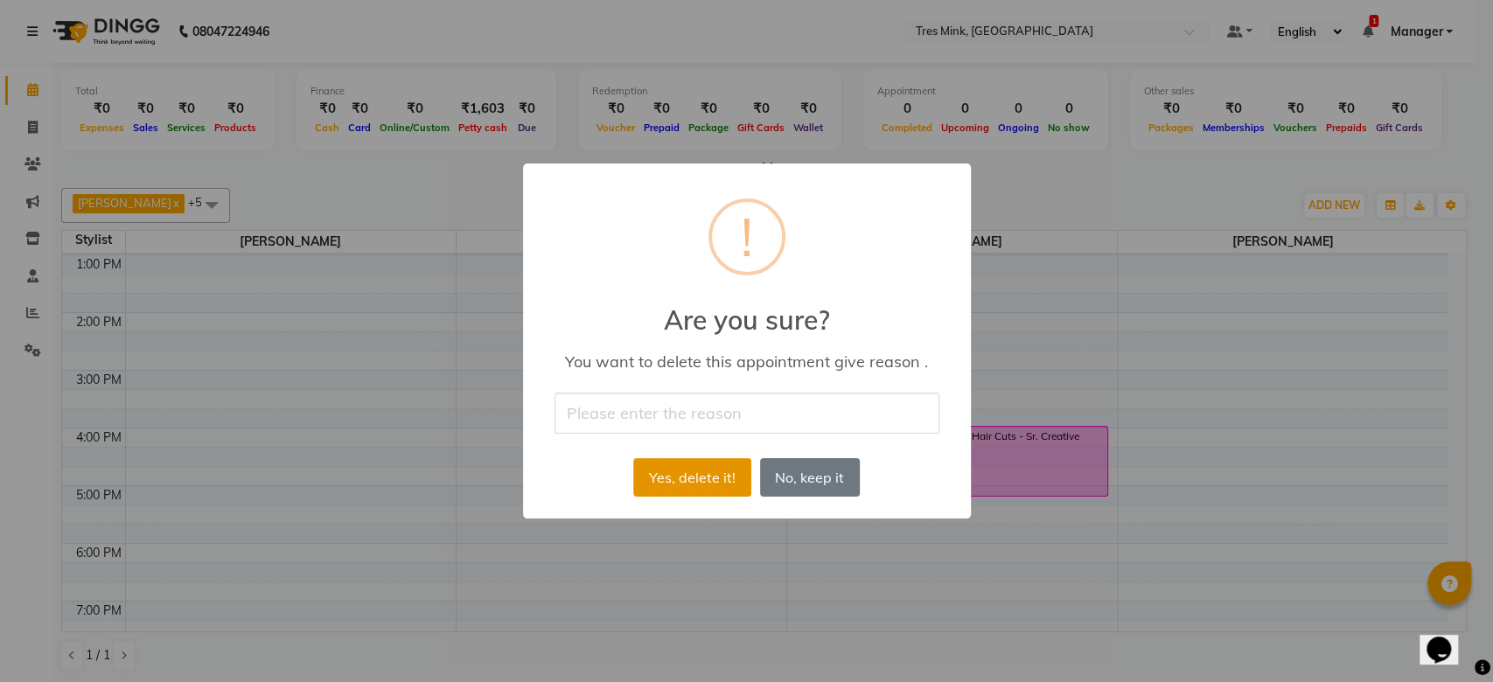
click at [702, 473] on button "Yes, delete it!" at bounding box center [691, 477] width 117 height 38
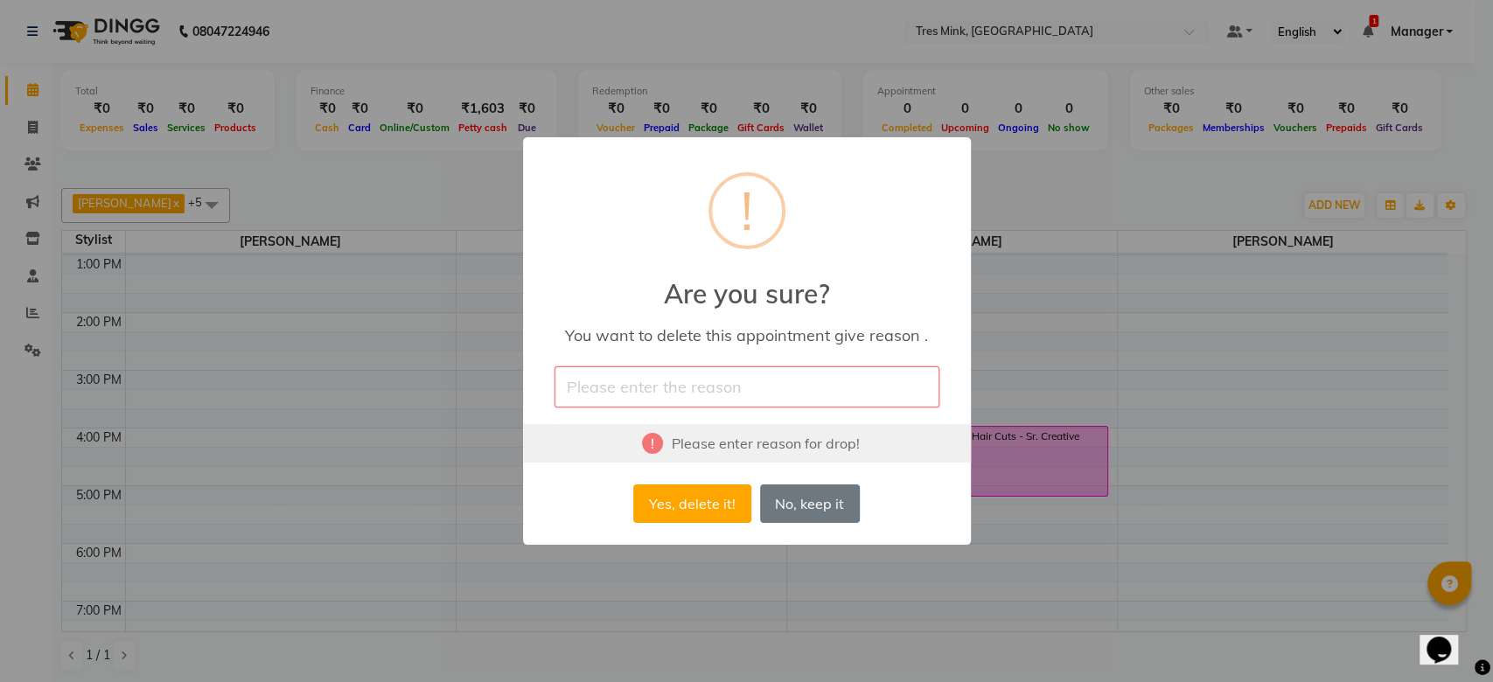
click at [742, 399] on input "text" at bounding box center [746, 386] width 385 height 41
type input "s"
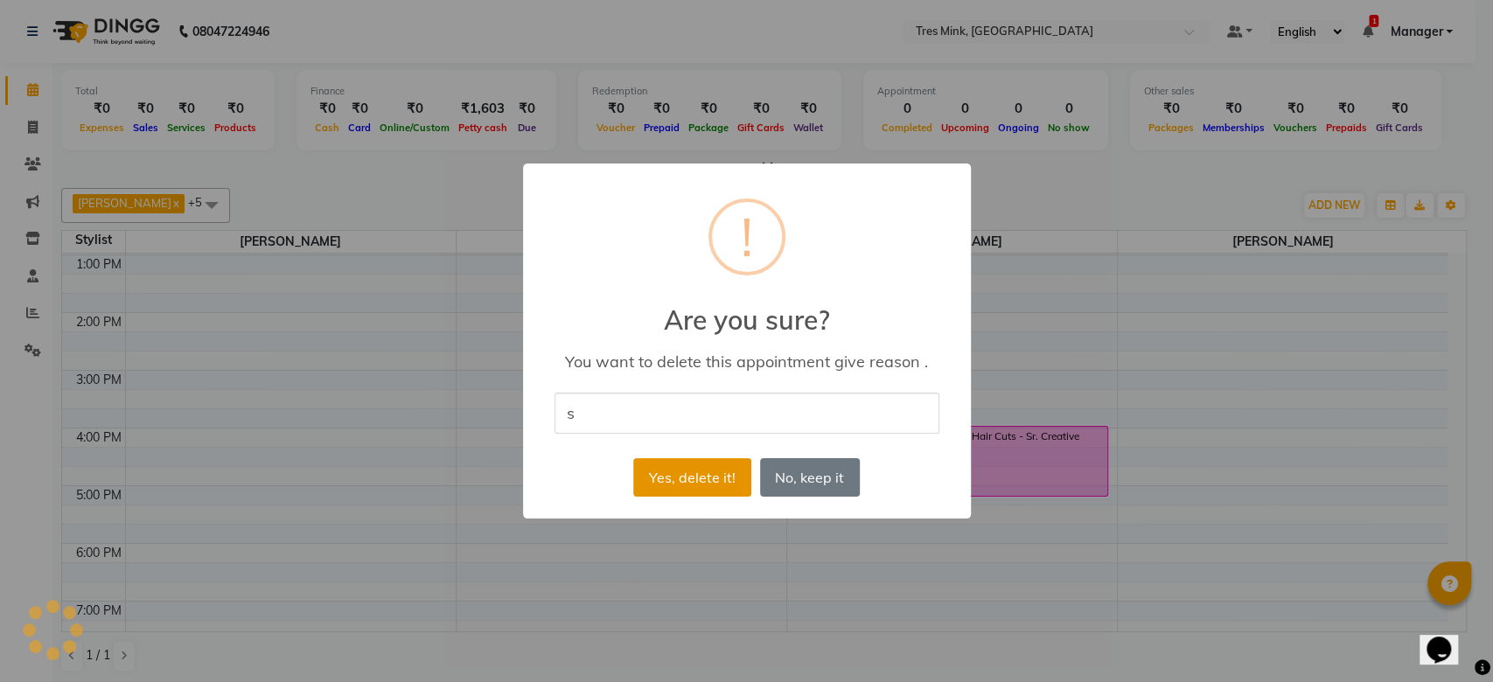
click at [684, 485] on button "Yes, delete it!" at bounding box center [691, 477] width 117 height 38
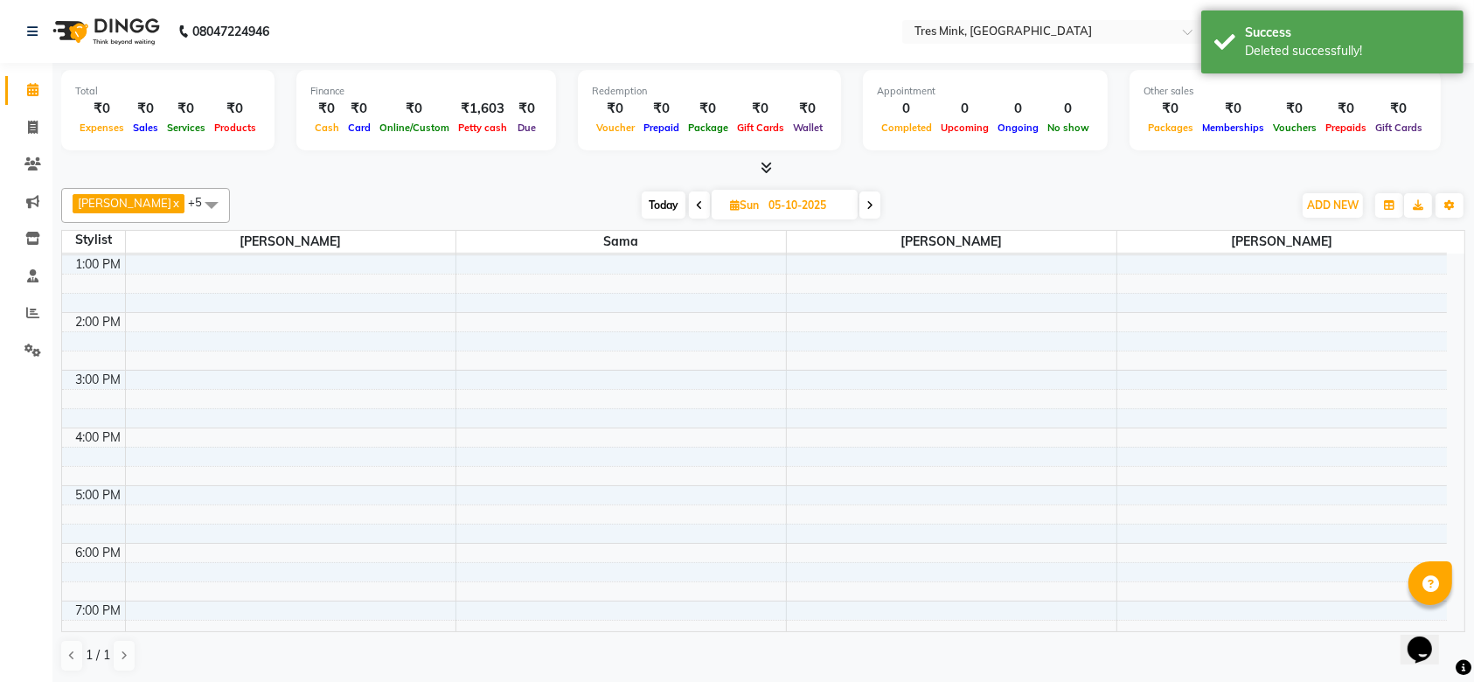
click at [689, 195] on span at bounding box center [699, 205] width 21 height 27
type input "04-10-2025"
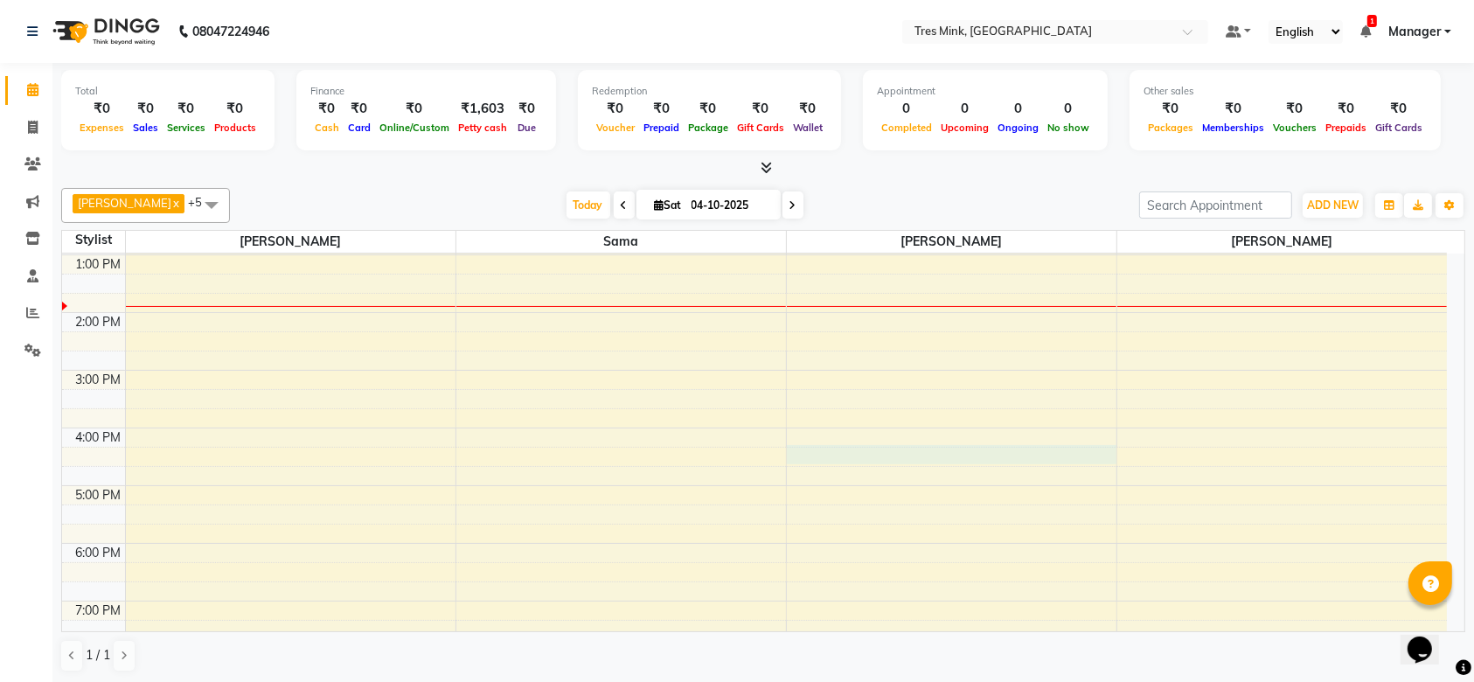
click at [917, 449] on div "8:00 AM 9:00 AM 10:00 AM 11:00 AM 12:00 PM 1:00 PM 2:00 PM 3:00 PM 4:00 PM 5:00…" at bounding box center [754, 341] width 1385 height 749
select select "88454"
select select "975"
select select "tentative"
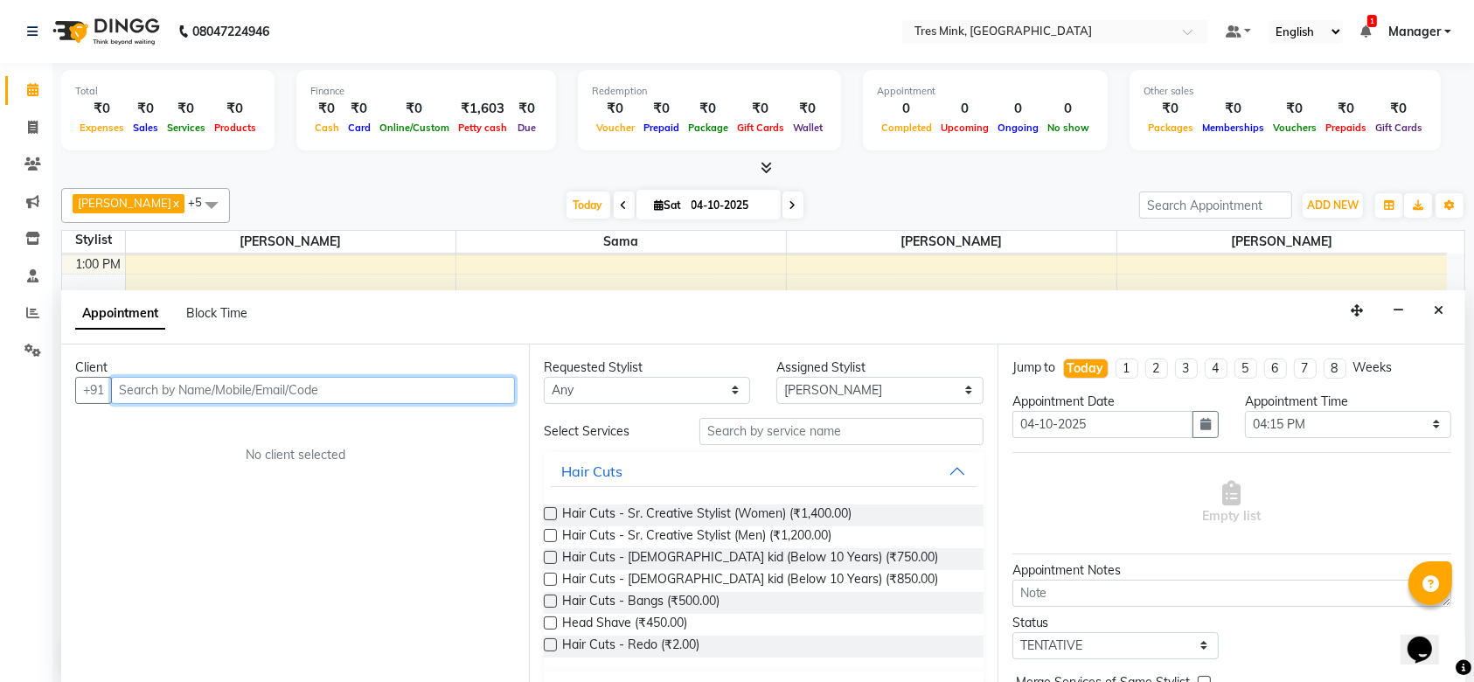
click at [398, 382] on input "text" at bounding box center [313, 390] width 404 height 27
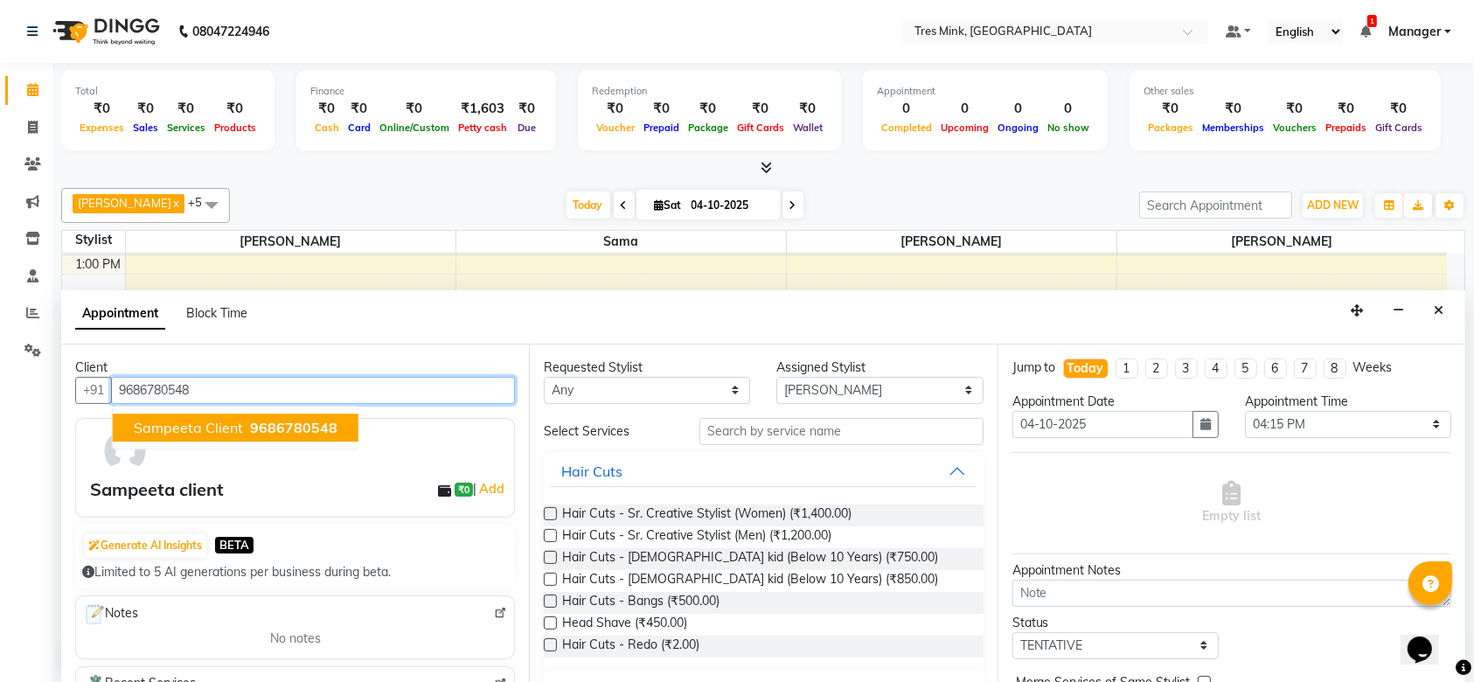
click at [331, 415] on button "Sampeeta client 9686780548" at bounding box center [236, 428] width 246 height 28
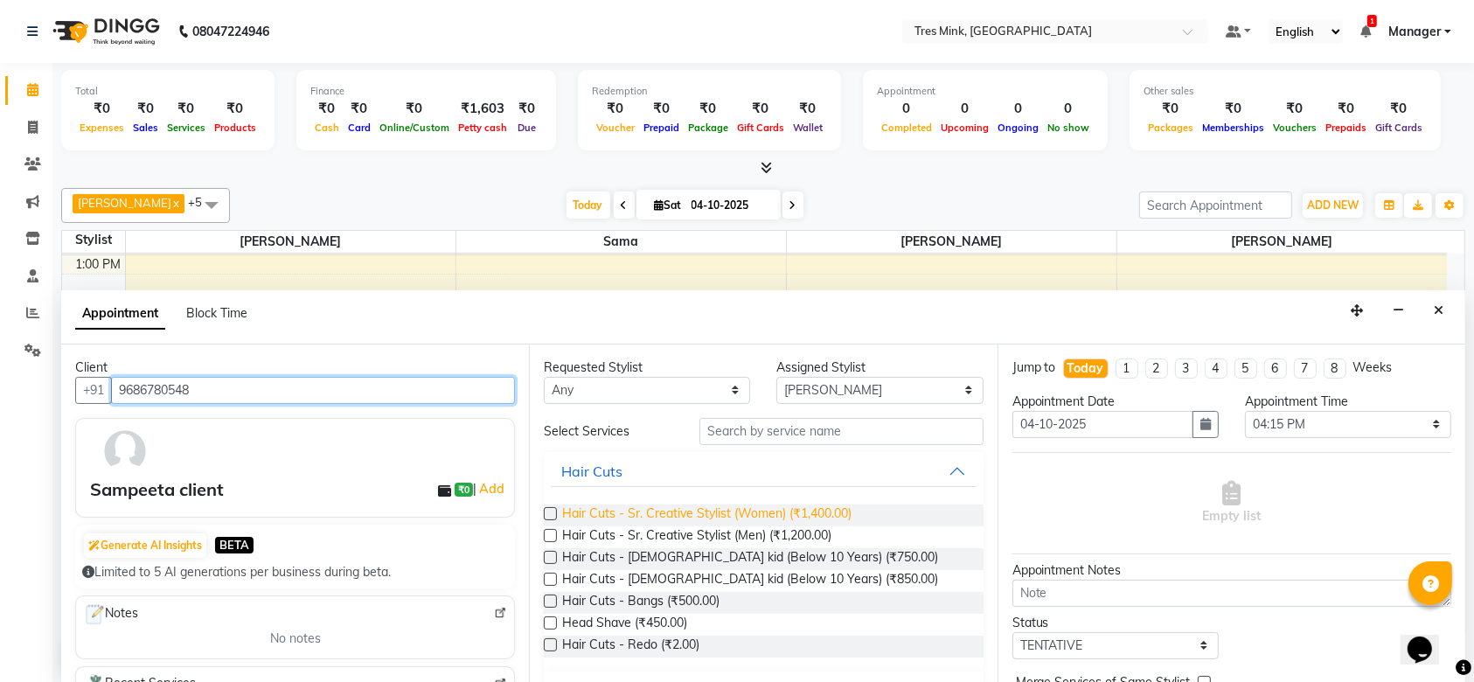
type input "9686780548"
click at [662, 519] on span "Hair Cuts - Sr. Creative Stylist (Women) (₹1,400.00)" at bounding box center [706, 516] width 289 height 22
checkbox input "false"
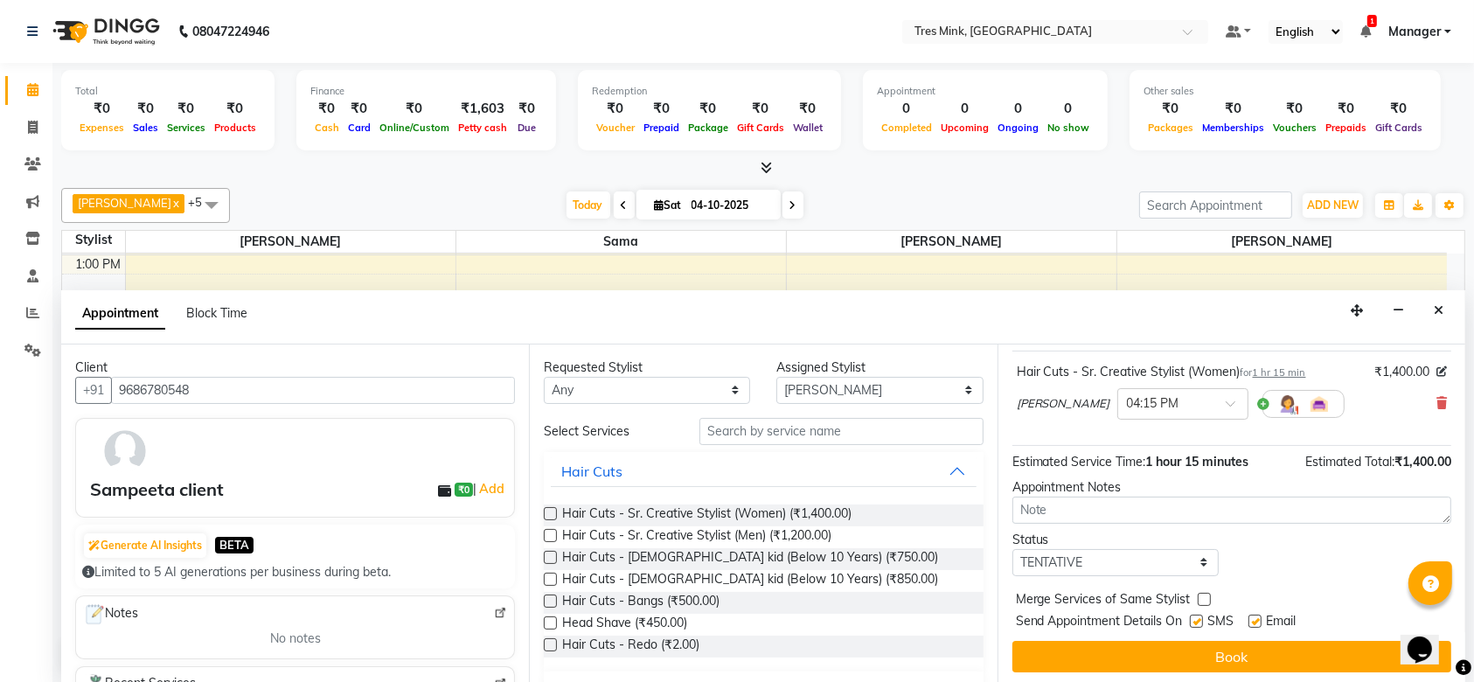
scroll to position [99, 0]
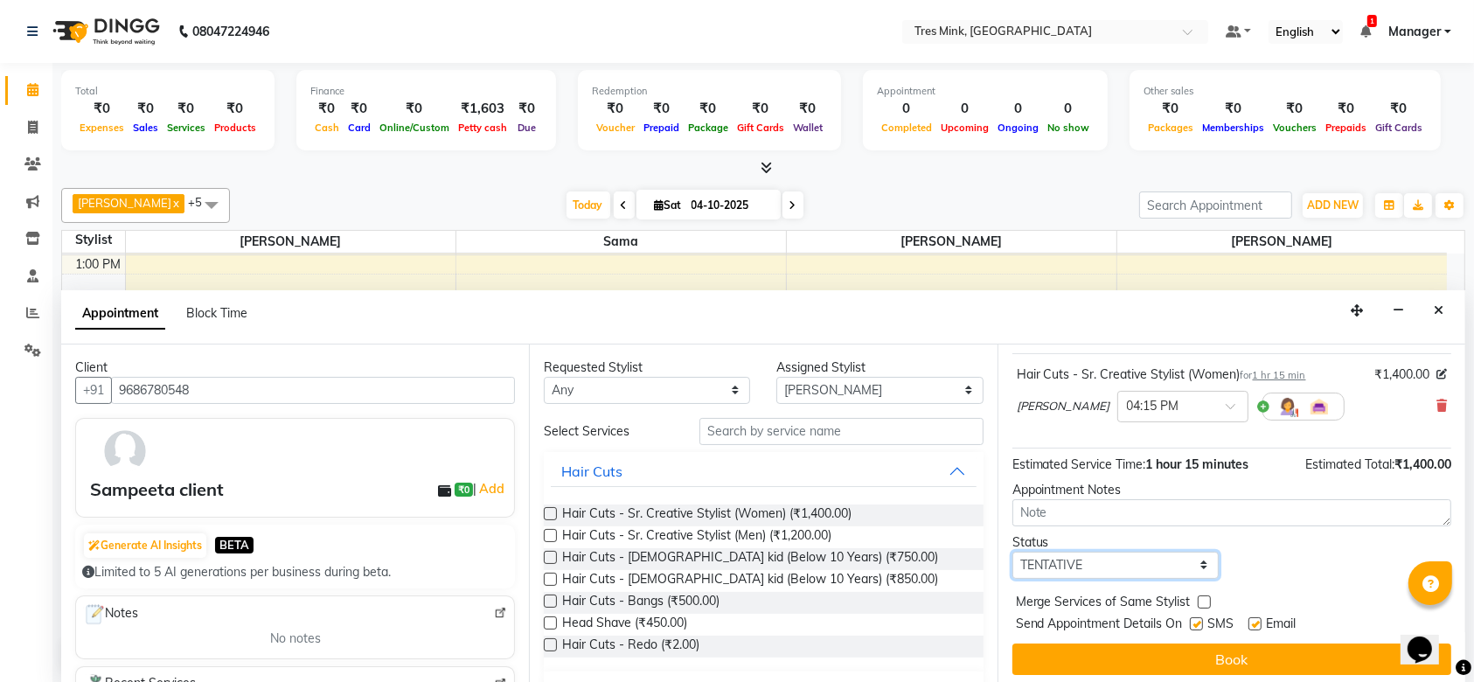
click at [1197, 559] on select "Select TENTATIVE CONFIRM CHECK-IN UPCOMING" at bounding box center [1116, 565] width 206 height 27
select select "confirm booking"
click at [1013, 552] on select "Select TENTATIVE CONFIRM CHECK-IN UPCOMING" at bounding box center [1116, 565] width 206 height 27
click at [1129, 493] on div "Appointment Notes" at bounding box center [1232, 490] width 439 height 18
click at [1118, 507] on textarea at bounding box center [1232, 512] width 439 height 27
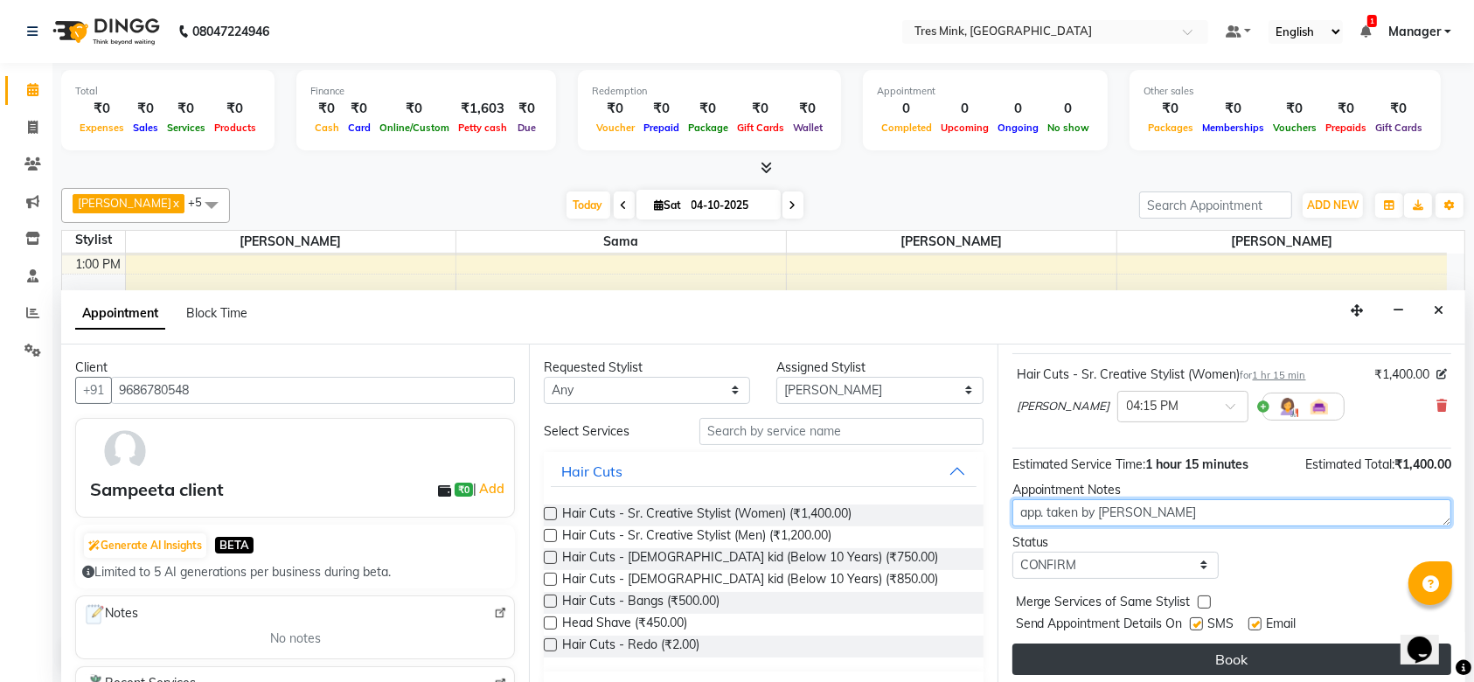
type textarea "app. taken by [PERSON_NAME]"
click at [1176, 652] on button "Book" at bounding box center [1232, 659] width 439 height 31
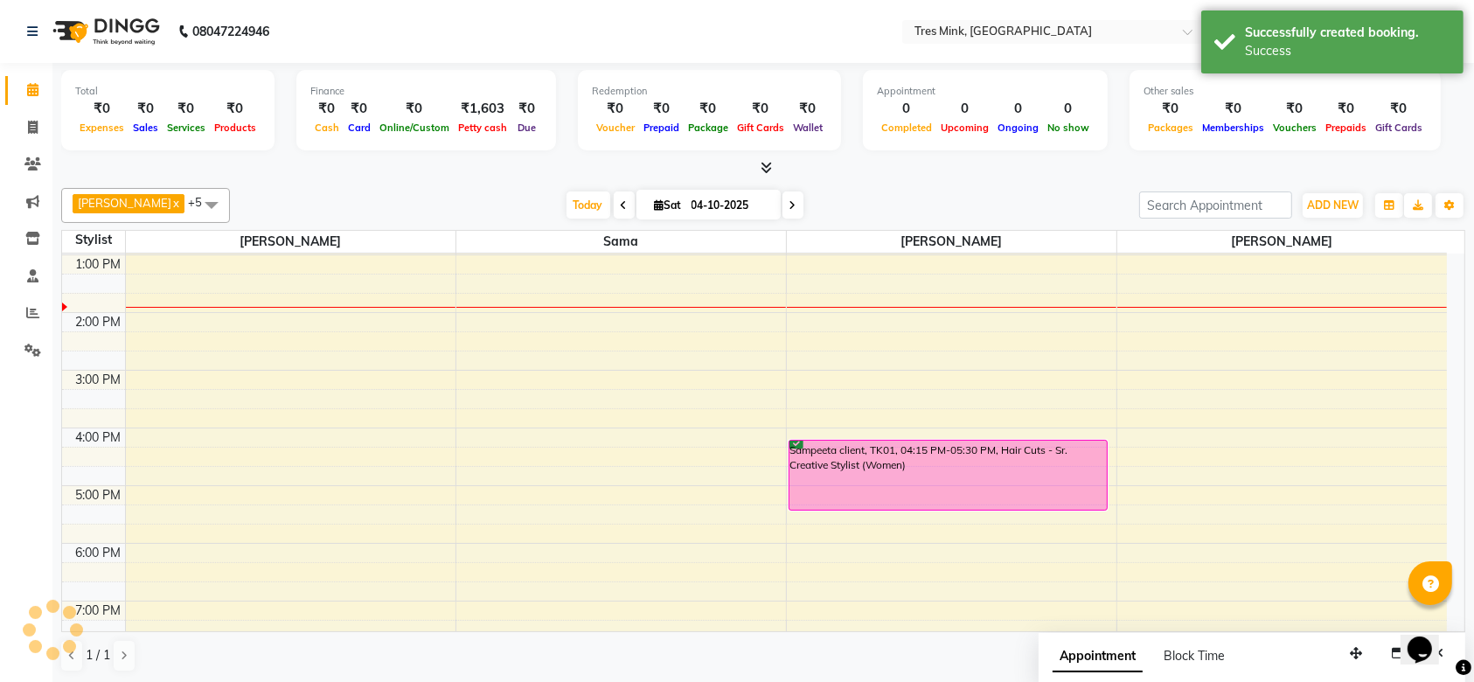
scroll to position [0, 0]
